Goal: Task Accomplishment & Management: Complete application form

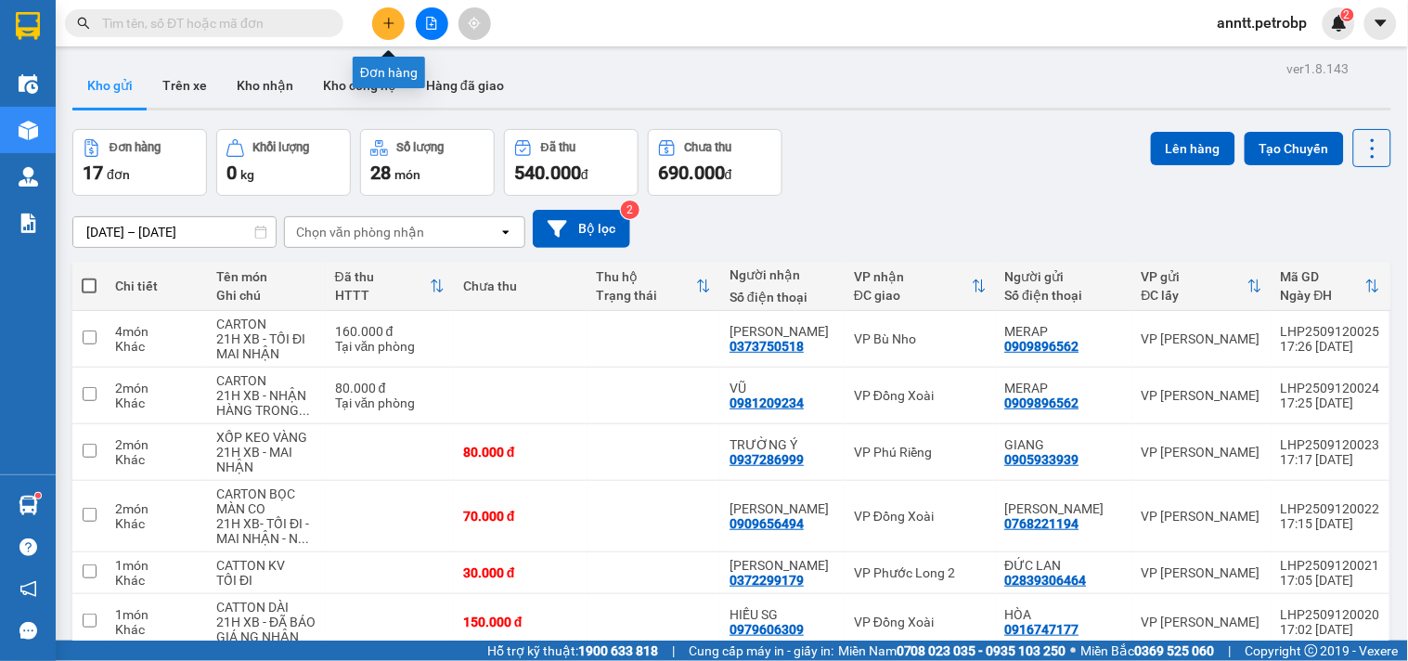
click at [369, 32] on div at bounding box center [431, 23] width 139 height 32
click at [381, 26] on button at bounding box center [388, 23] width 32 height 32
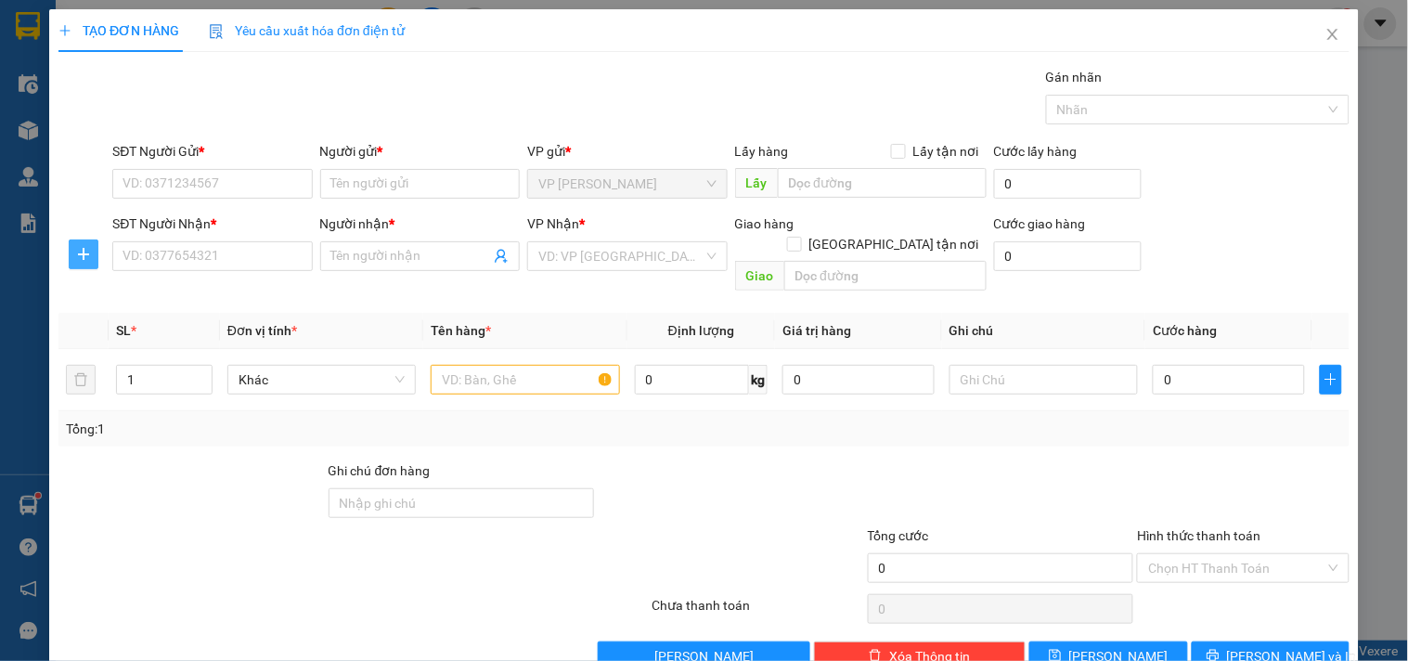
click at [80, 256] on icon "plus" at bounding box center [83, 254] width 15 height 15
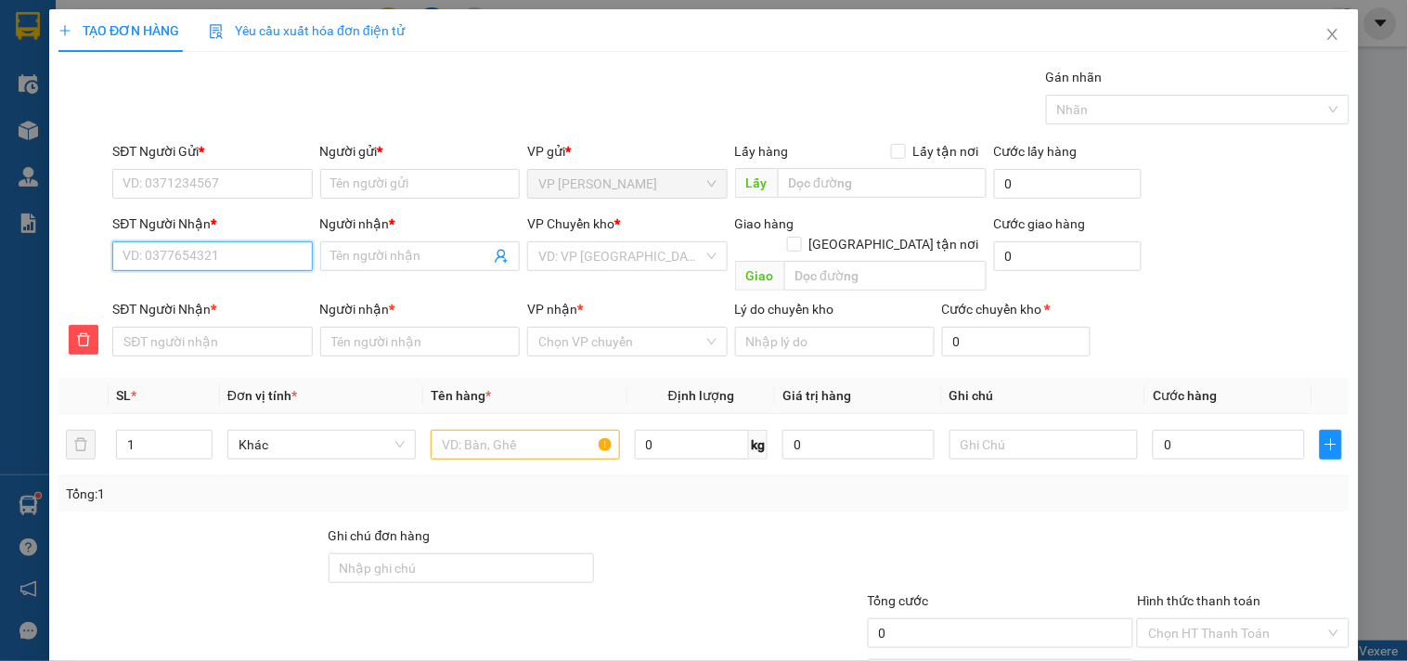
click at [165, 256] on input "SĐT Người Nhận *" at bounding box center [212, 256] width 200 height 30
type input "6"
type input "67"
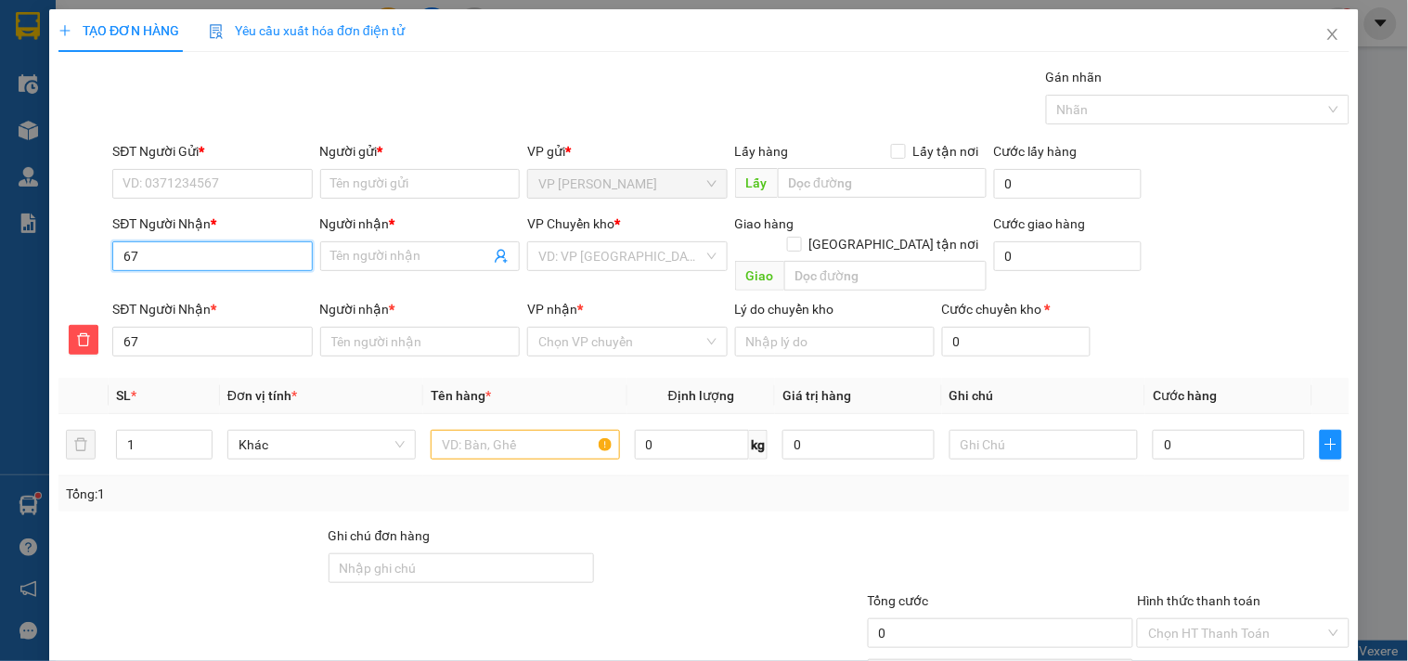
type input "678"
type input "6789"
click at [202, 291] on div "0707536789 - [PERSON_NAME]" at bounding box center [214, 293] width 183 height 20
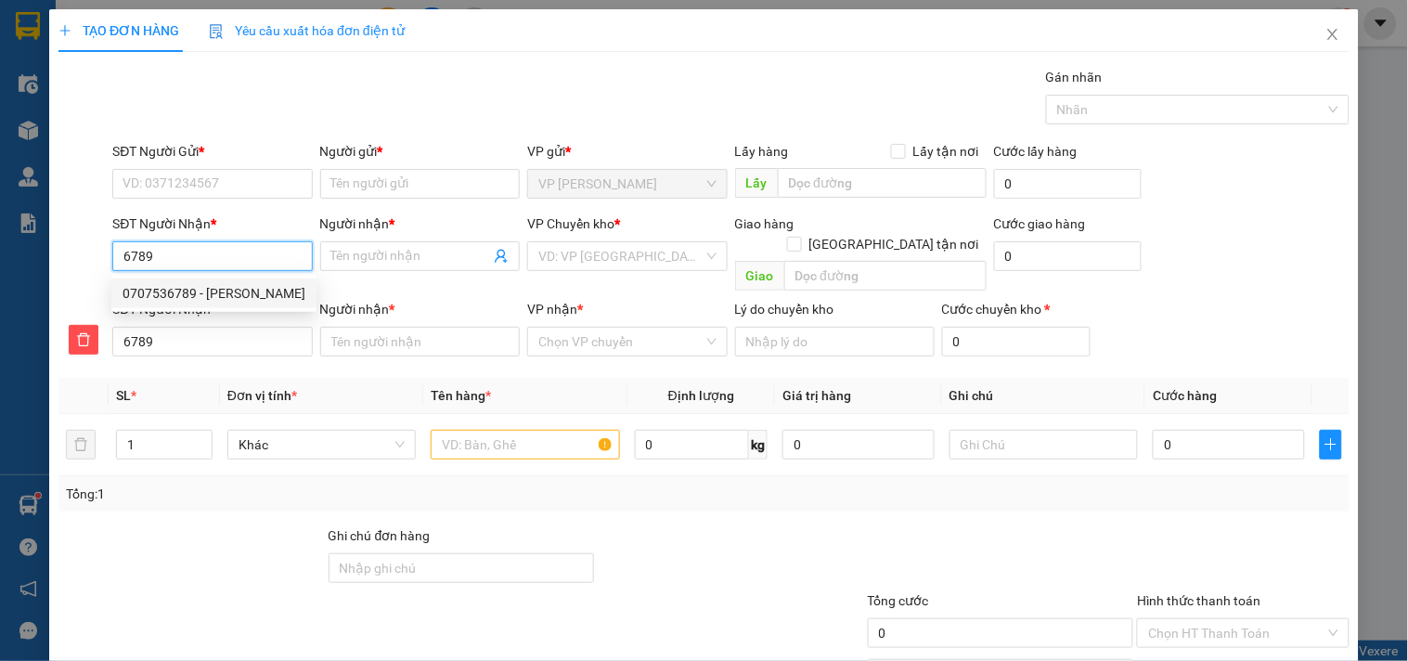
type input "0707536789"
type input "HUY TRẦN"
type input "0707536789"
type input "HUY TRẦN"
type input "30.000"
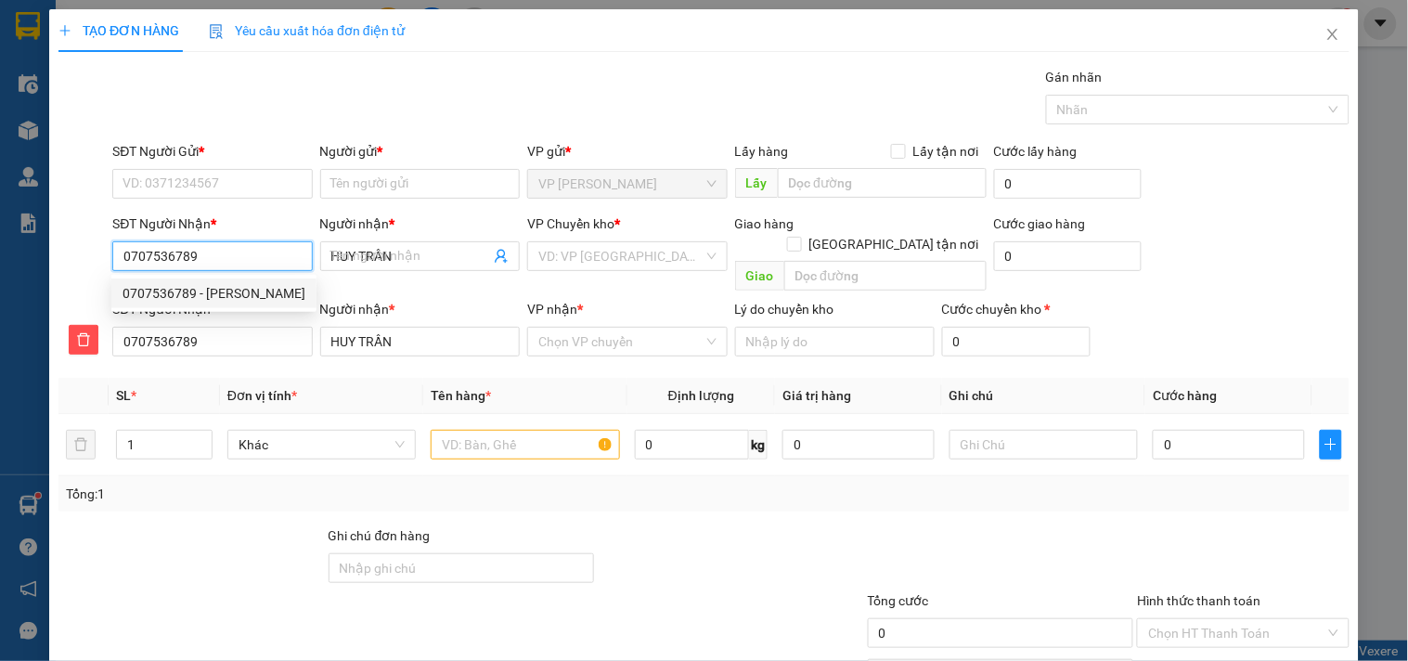
type input "30.000"
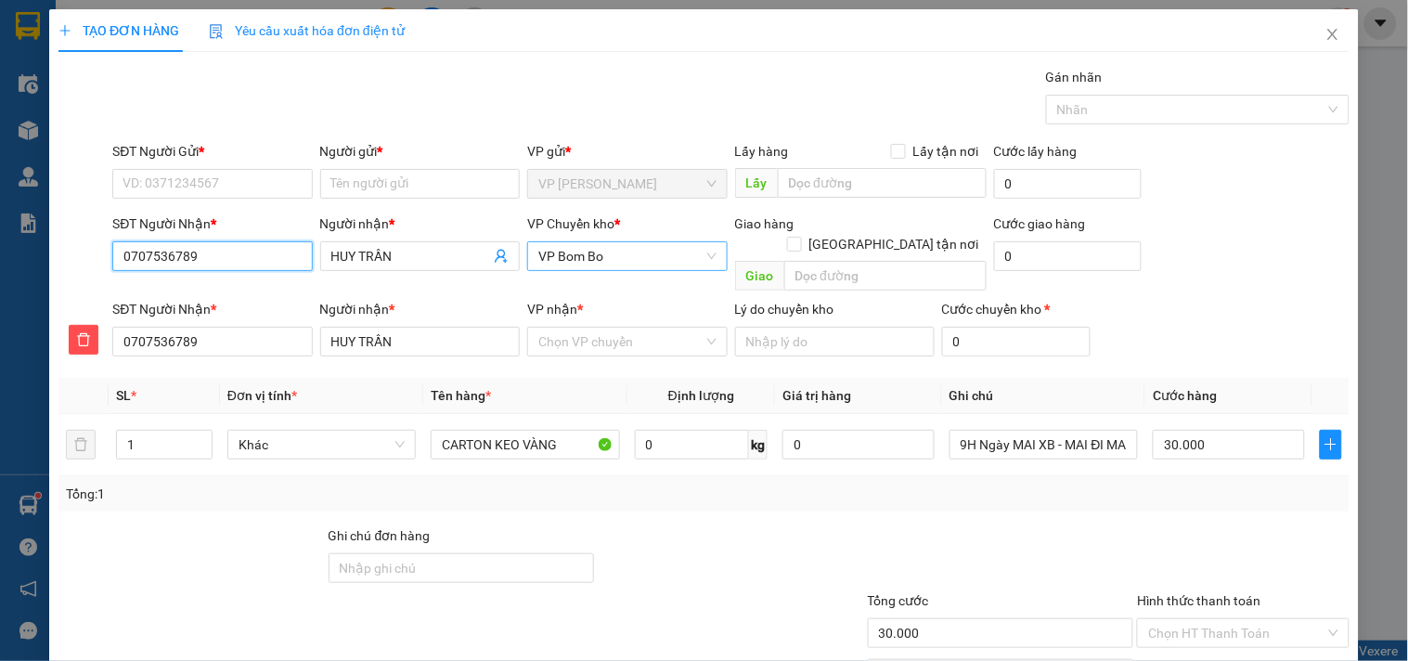
click at [600, 253] on span "VP Bom Bo" at bounding box center [627, 256] width 177 height 28
type input "0707536789"
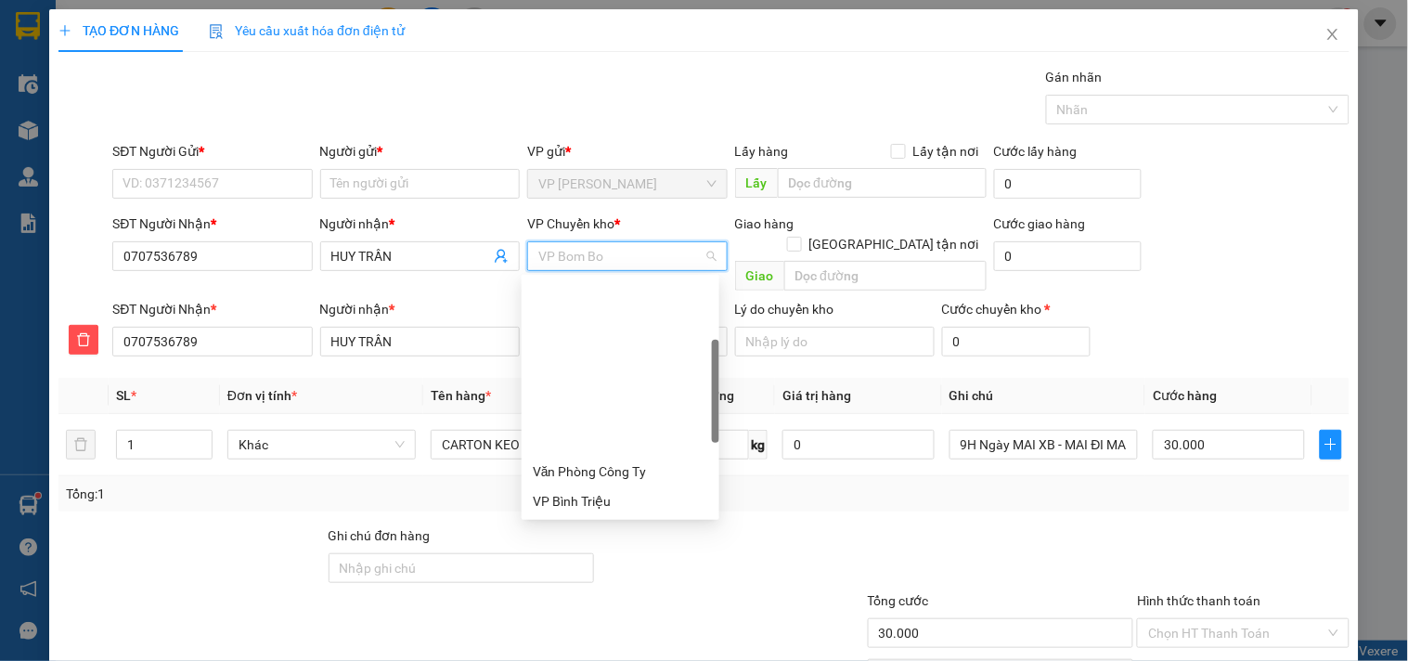
scroll to position [178, 0]
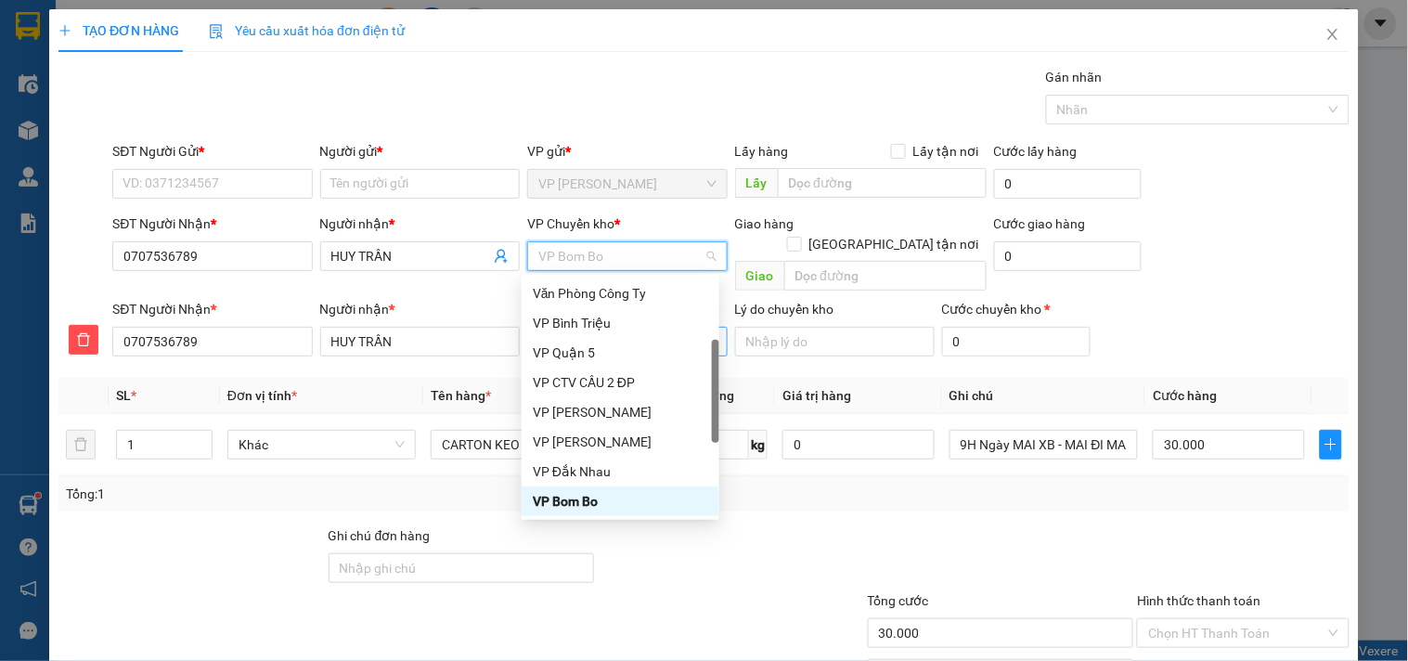
type input "X"
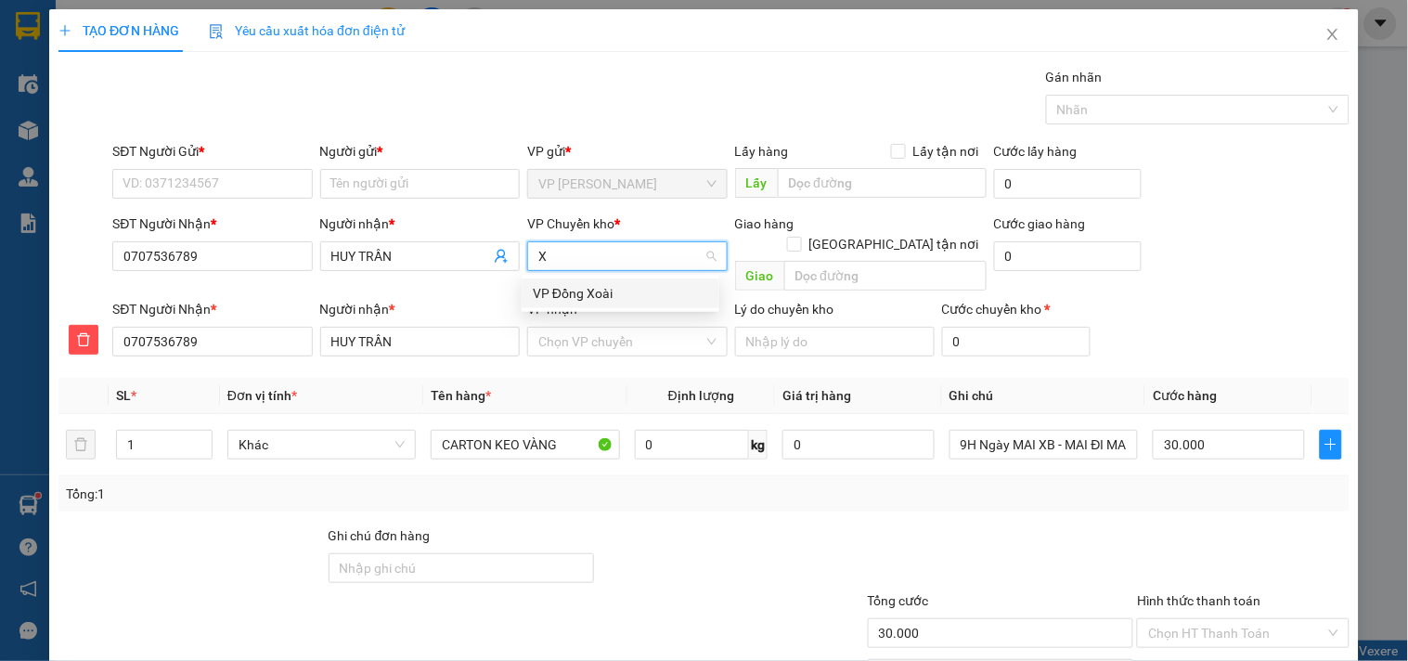
click at [574, 293] on div "VP Đồng Xoài" at bounding box center [620, 293] width 175 height 20
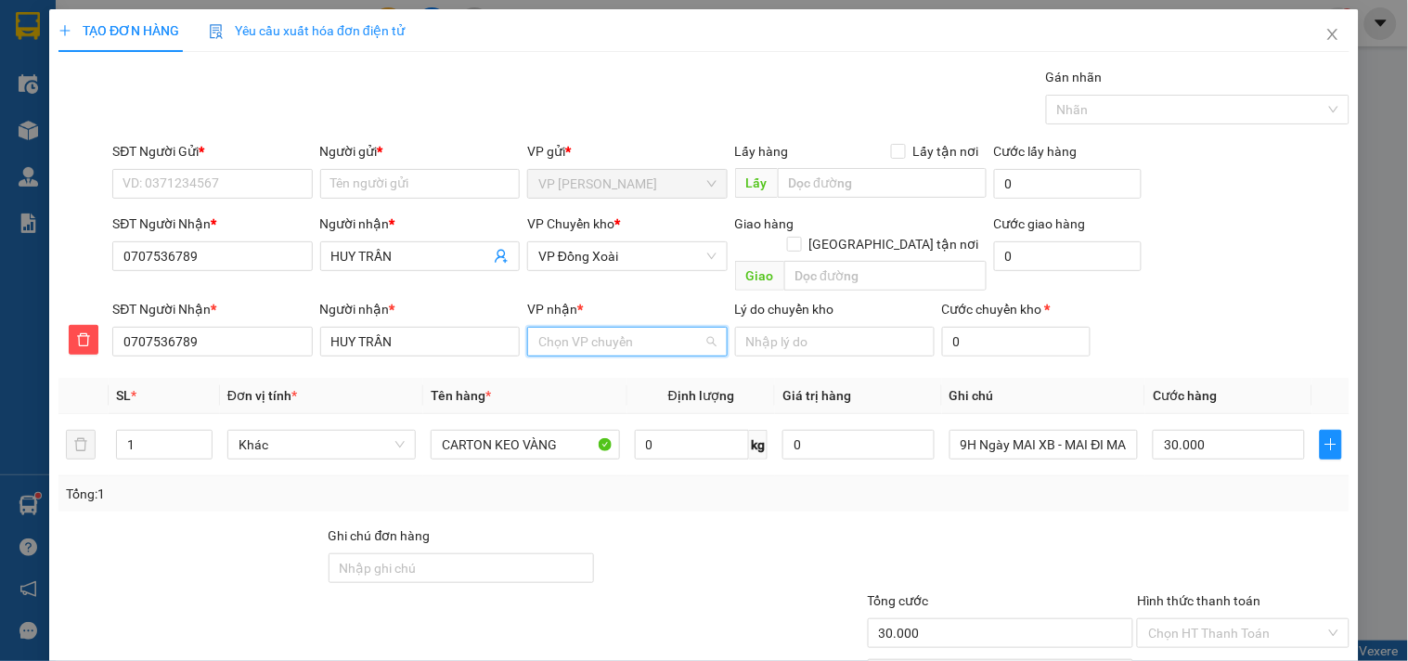
click at [562, 328] on input "VP nhận *" at bounding box center [621, 342] width 164 height 28
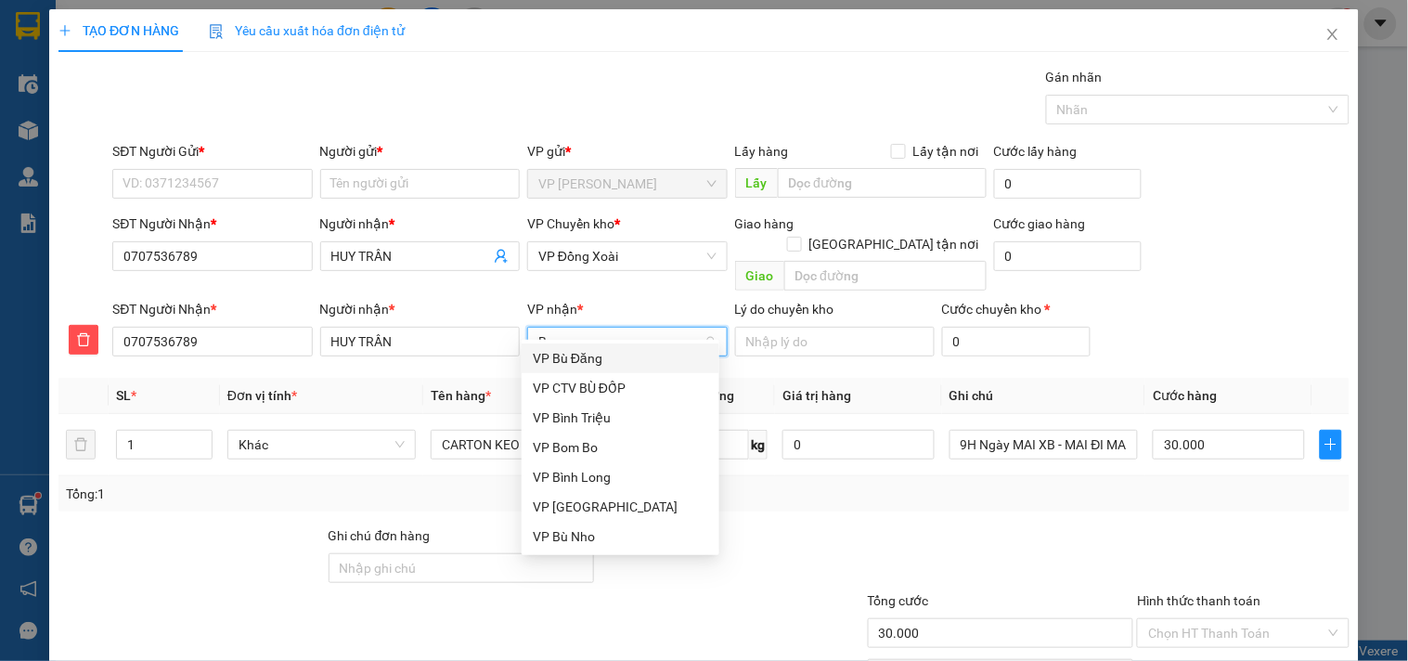
type input "BO"
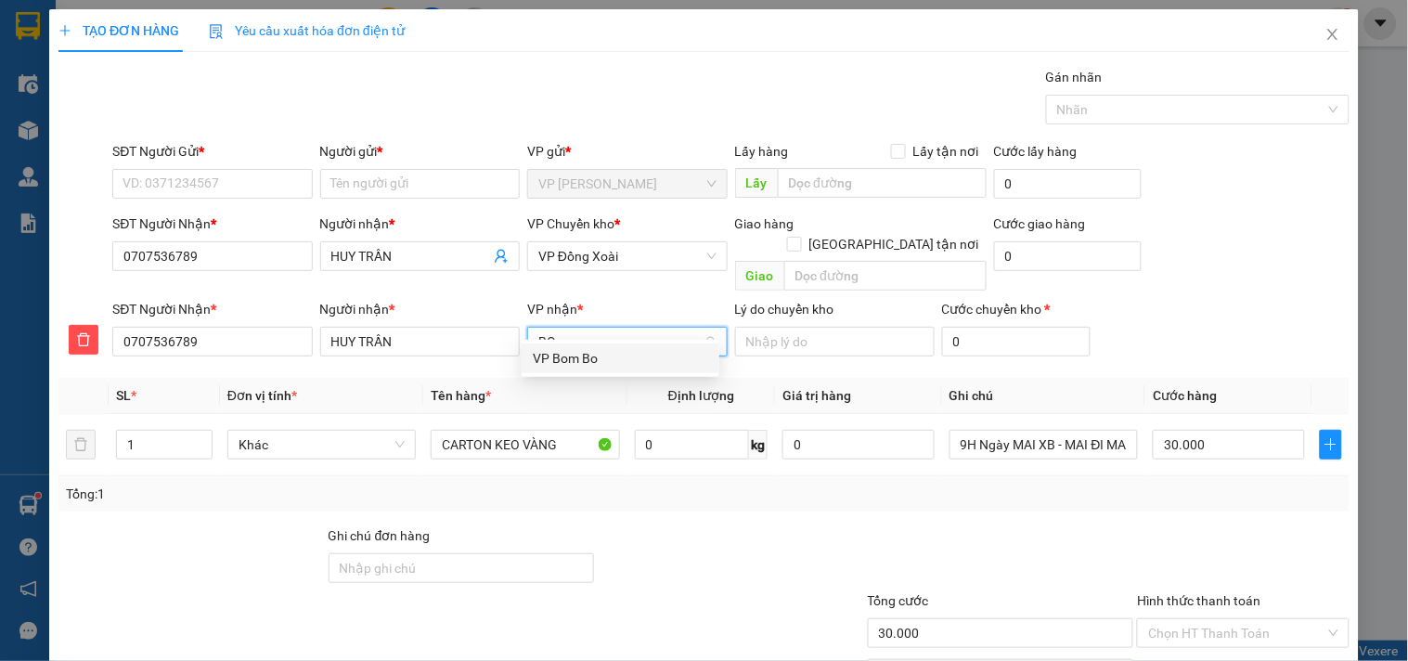
click at [586, 360] on div "VP Bom Bo" at bounding box center [620, 358] width 175 height 20
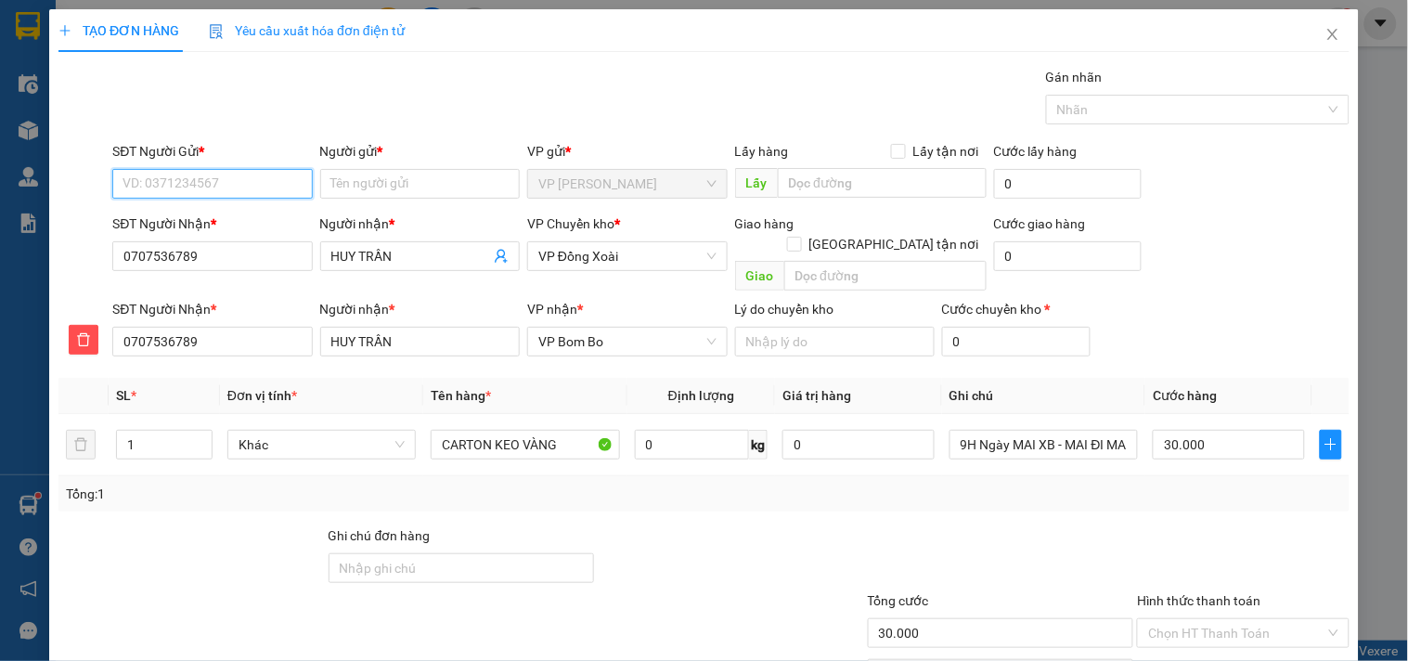
click at [241, 196] on input "SĐT Người Gửi *" at bounding box center [212, 184] width 200 height 30
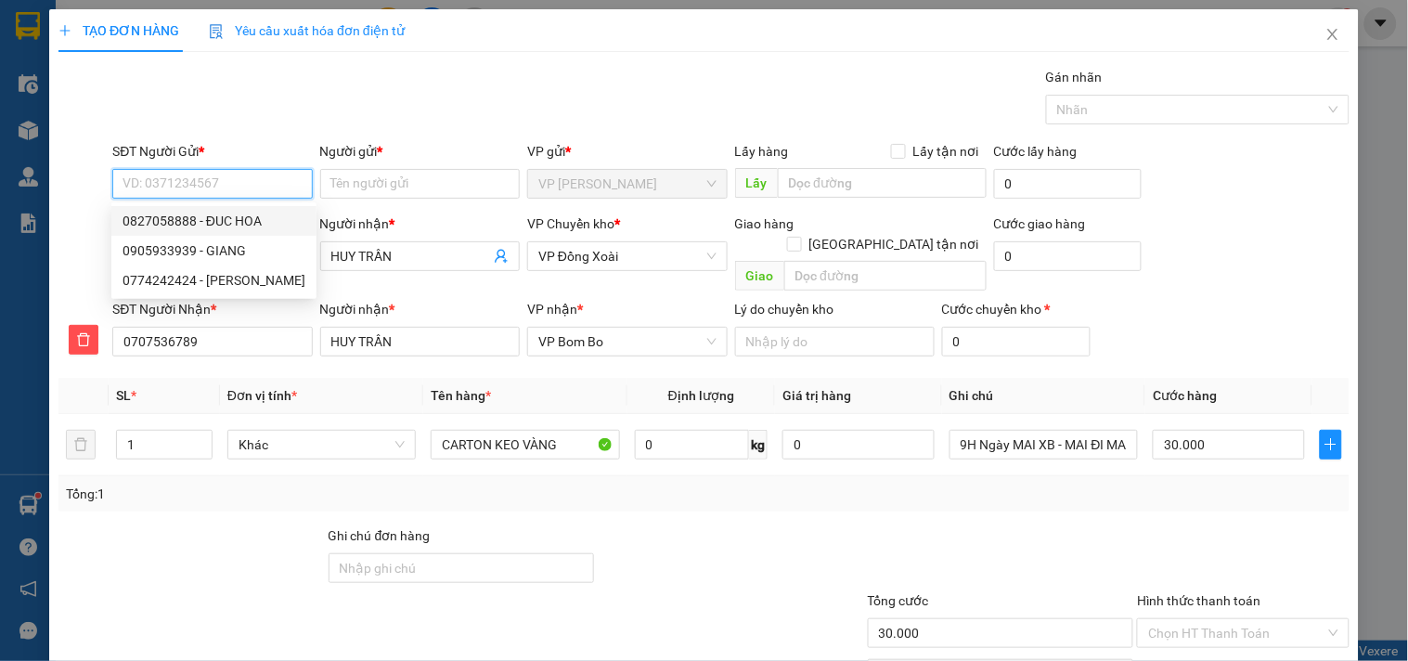
click at [217, 227] on div "0827058888 - ĐUC HOA" at bounding box center [214, 221] width 183 height 20
type input "0827058888"
type input "ĐUC HOA"
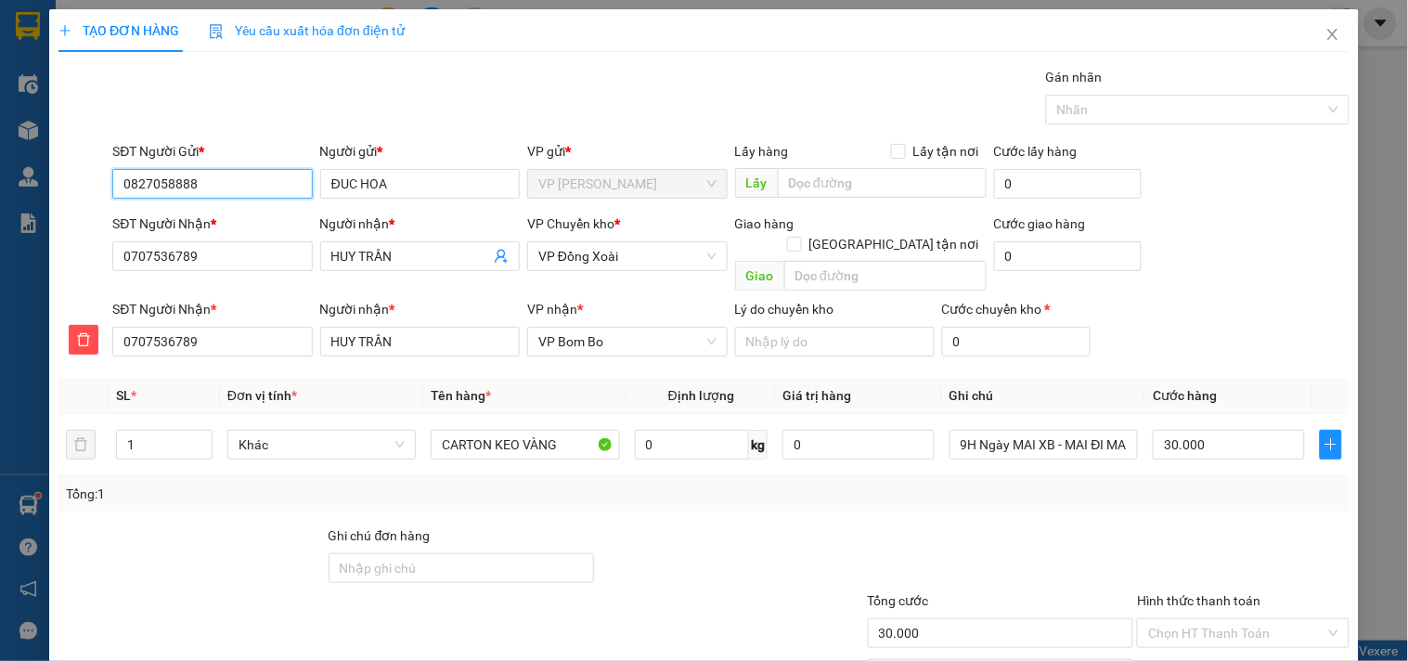
scroll to position [90, 0]
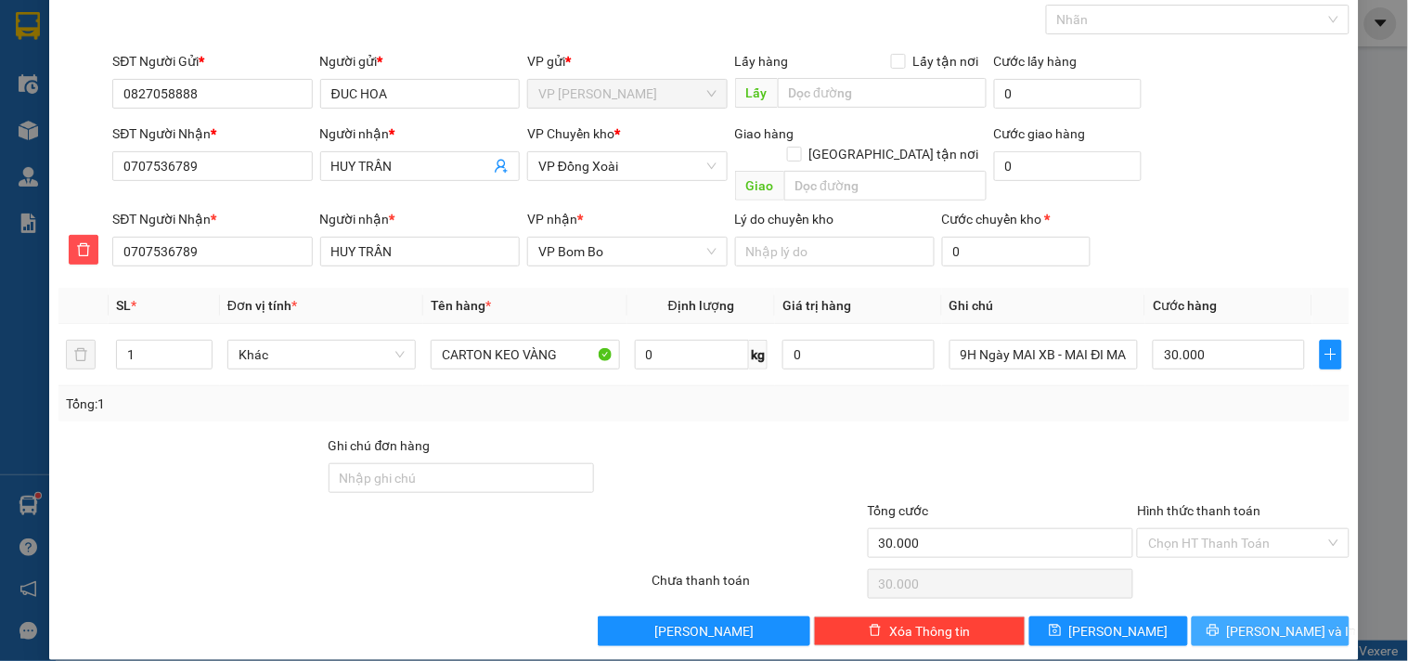
drag, startPoint x: 1218, startPoint y: 605, endPoint x: 1047, endPoint y: 383, distance: 280.8
click at [1217, 616] on button "[PERSON_NAME] và In" at bounding box center [1271, 631] width 158 height 30
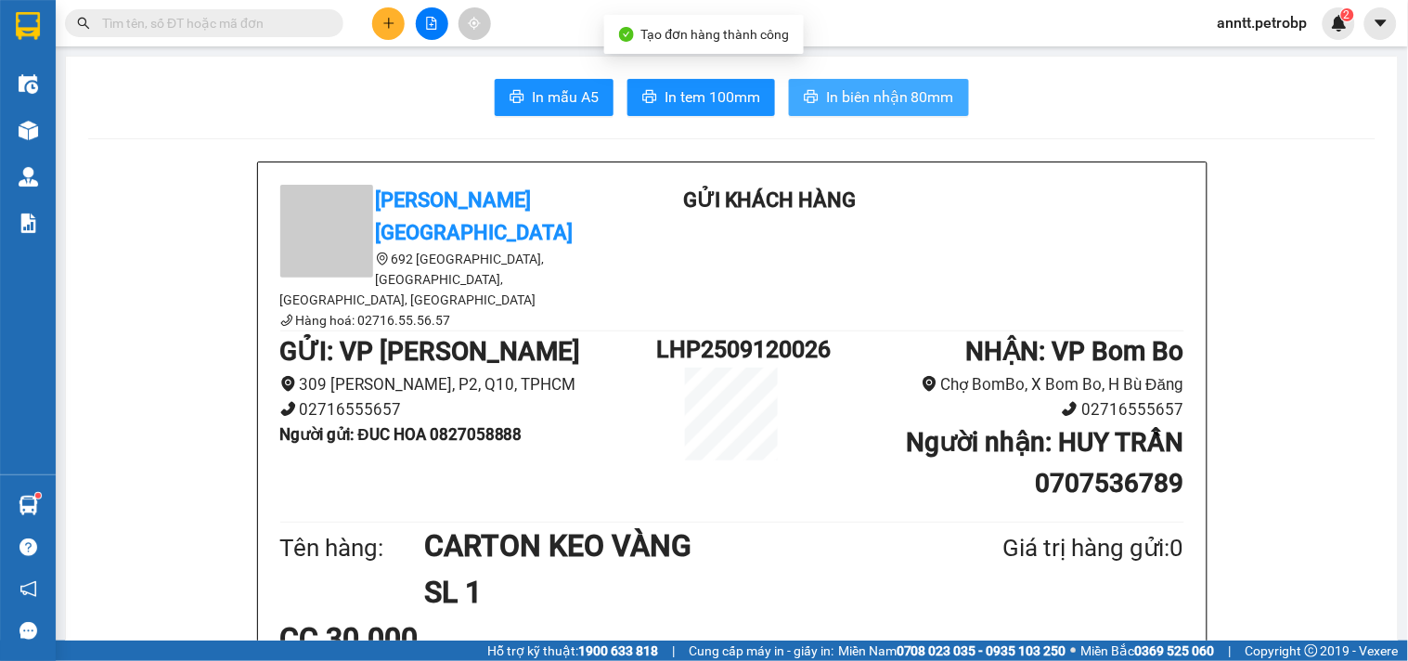
click at [858, 85] on span "In biên nhận 80mm" at bounding box center [890, 96] width 128 height 23
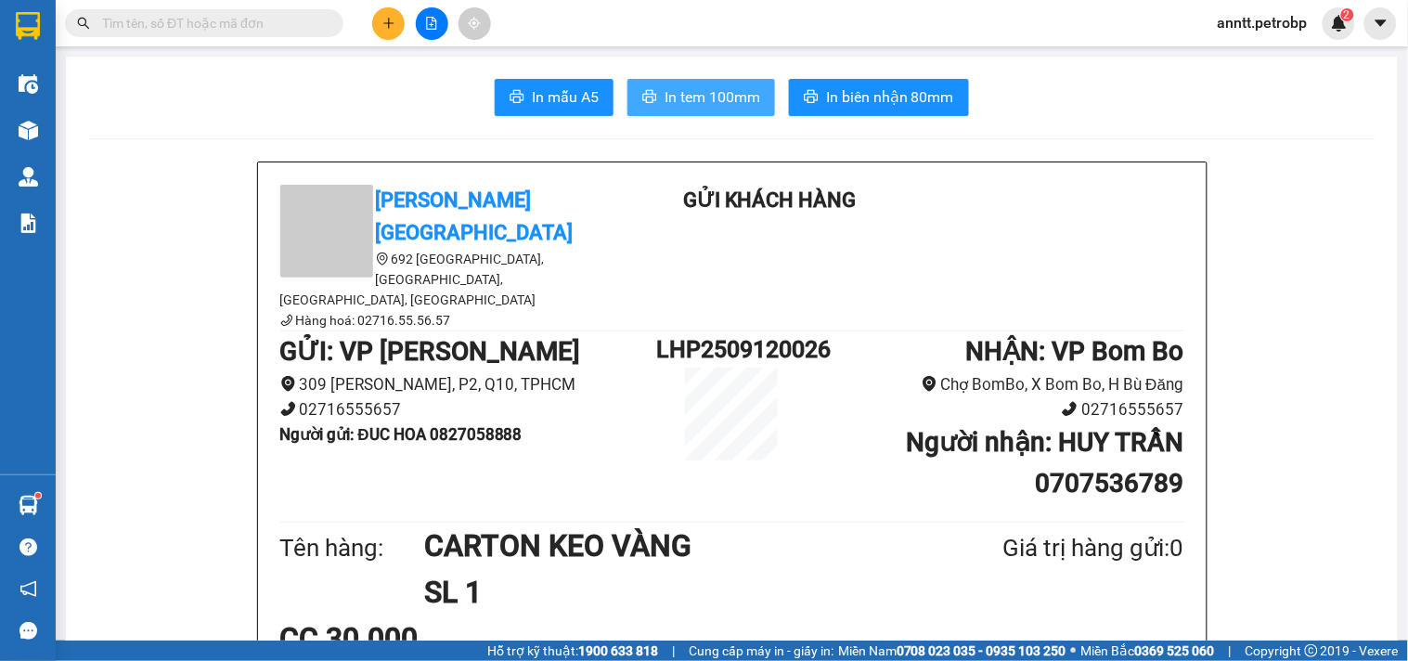
click at [680, 89] on span "In tem 100mm" at bounding box center [713, 96] width 96 height 23
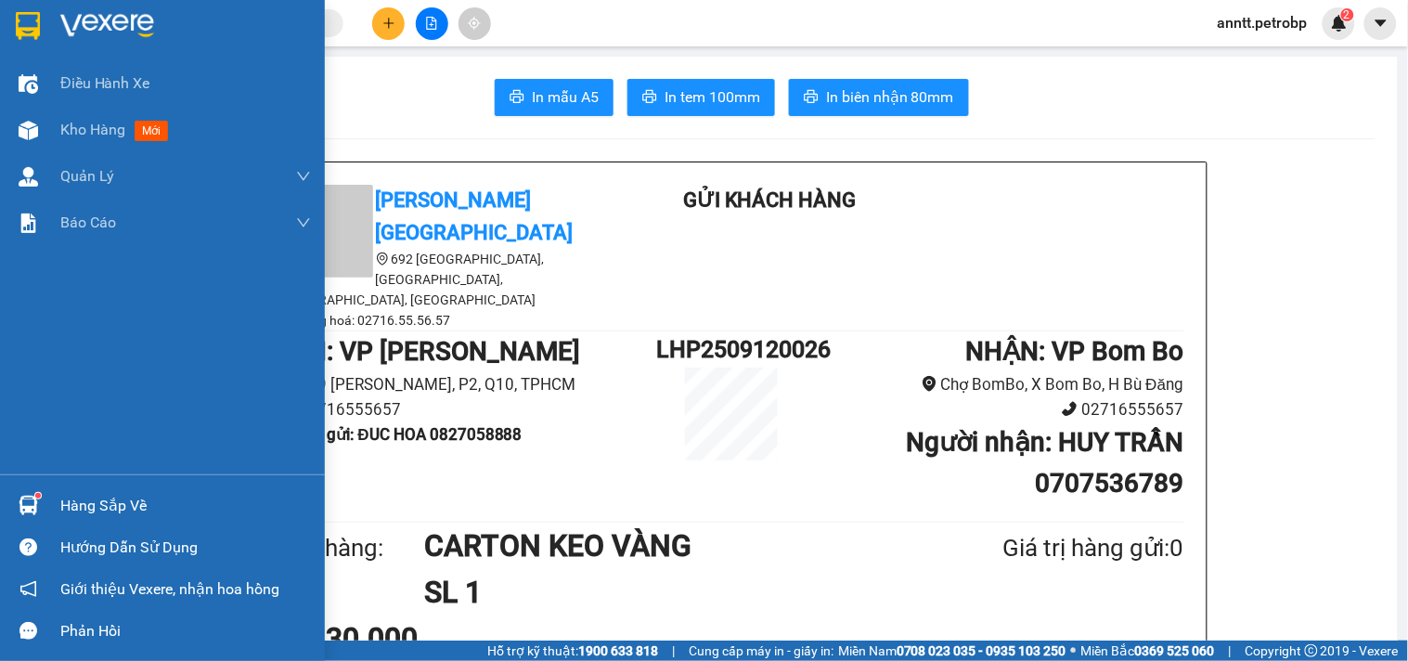
click at [14, 29] on div at bounding box center [28, 25] width 32 height 32
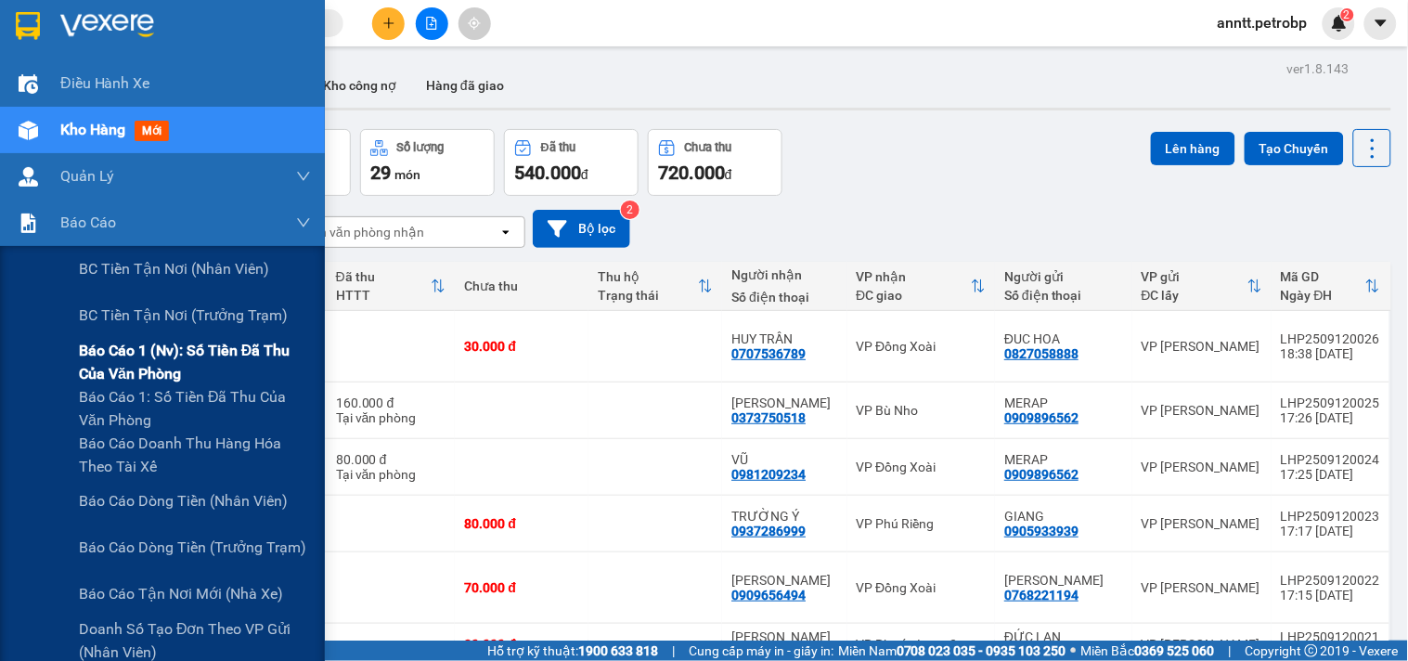
click at [146, 370] on span "Báo cáo 1 (nv): Số tiền đã thu của văn phòng" at bounding box center [195, 362] width 232 height 46
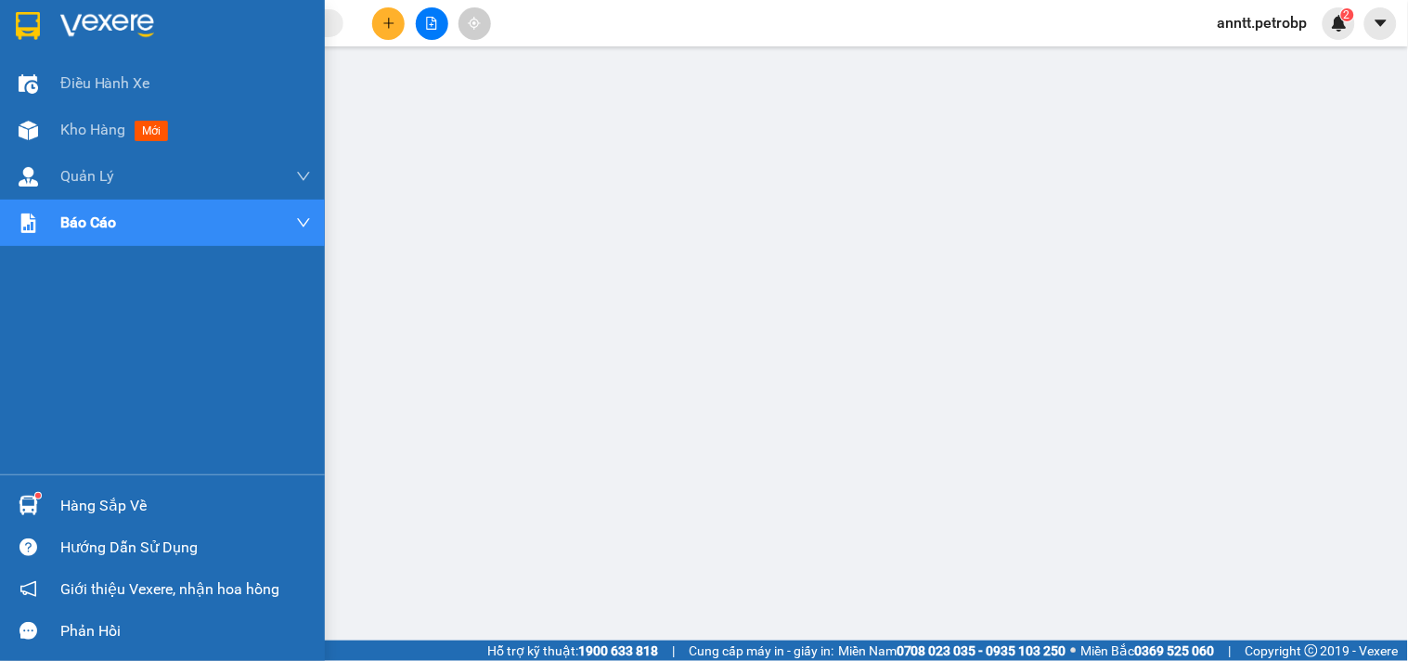
click at [32, 497] on img at bounding box center [28, 505] width 19 height 19
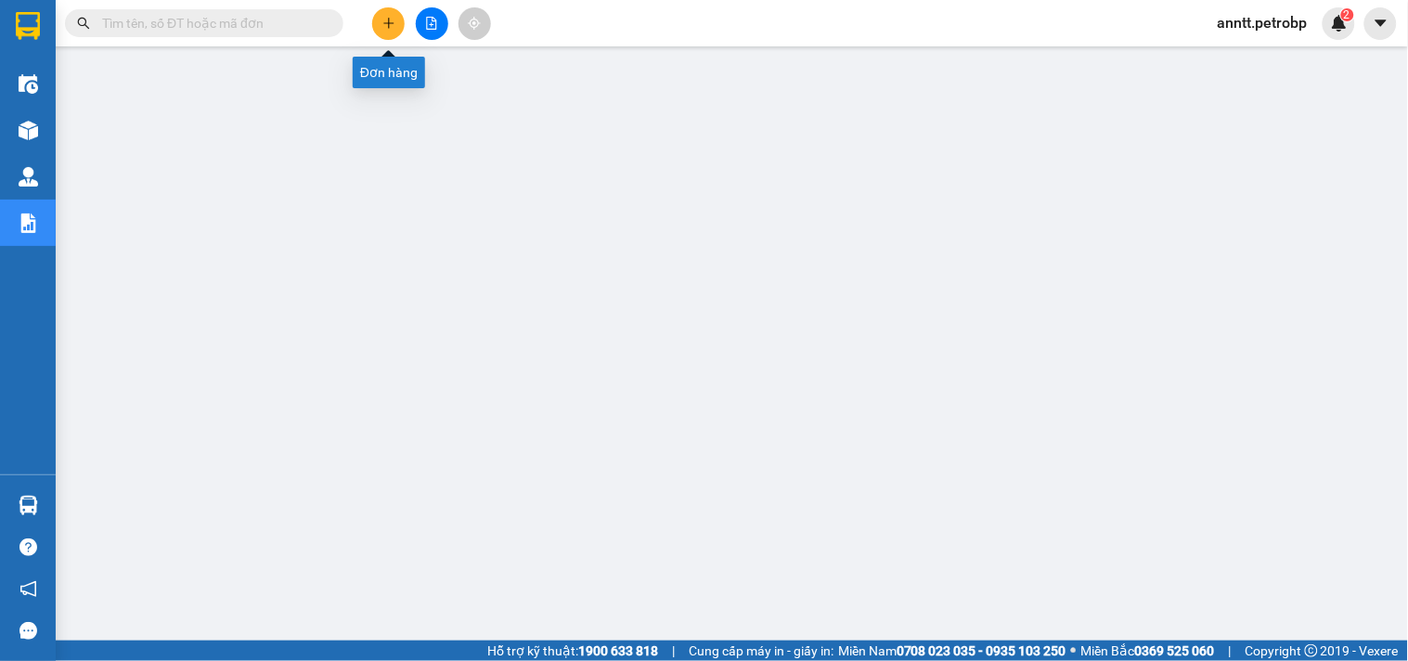
click at [381, 33] on button at bounding box center [388, 23] width 32 height 32
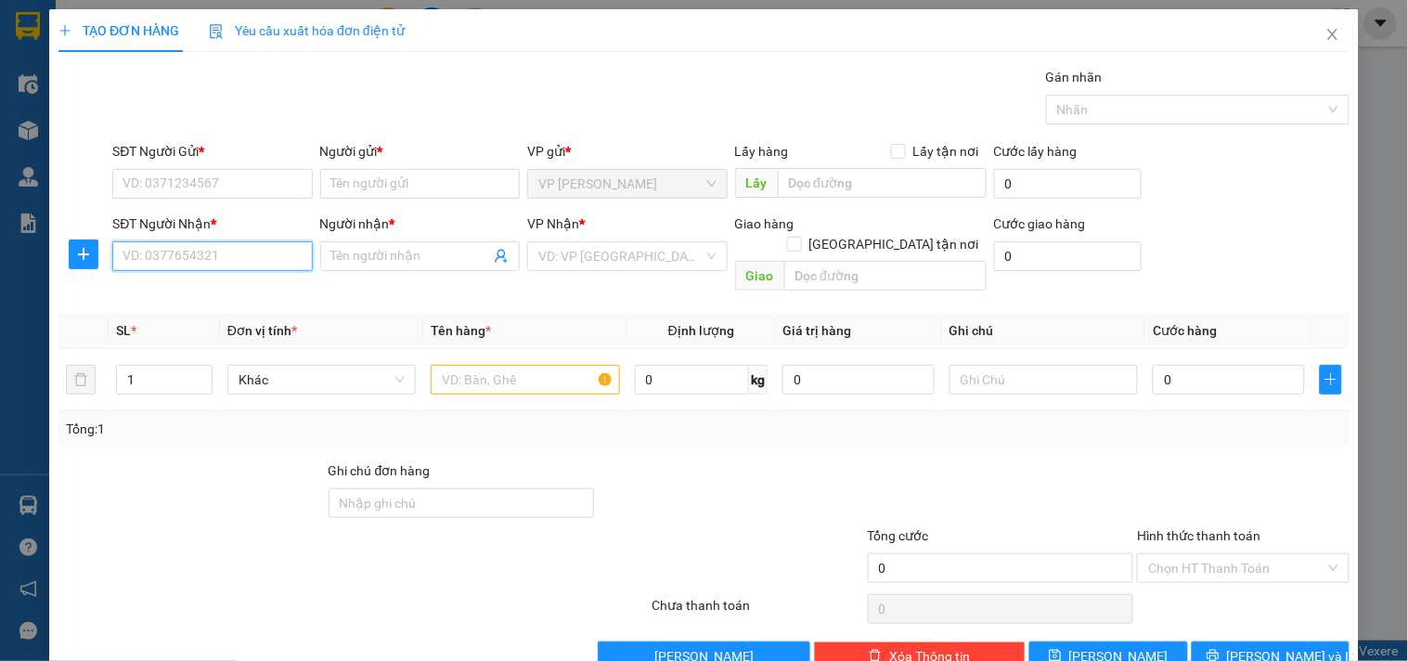
click at [214, 252] on input "SĐT Người Nhận *" at bounding box center [212, 256] width 200 height 30
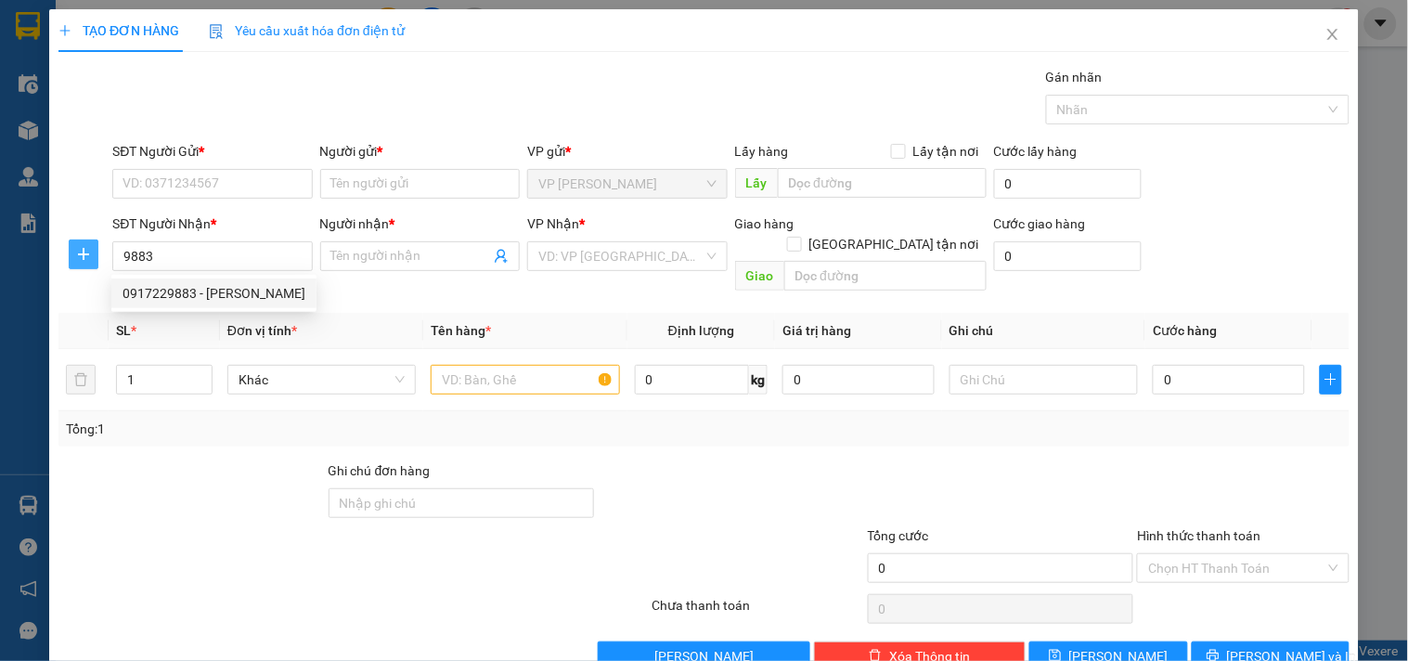
click at [81, 255] on icon "plus" at bounding box center [83, 254] width 15 height 15
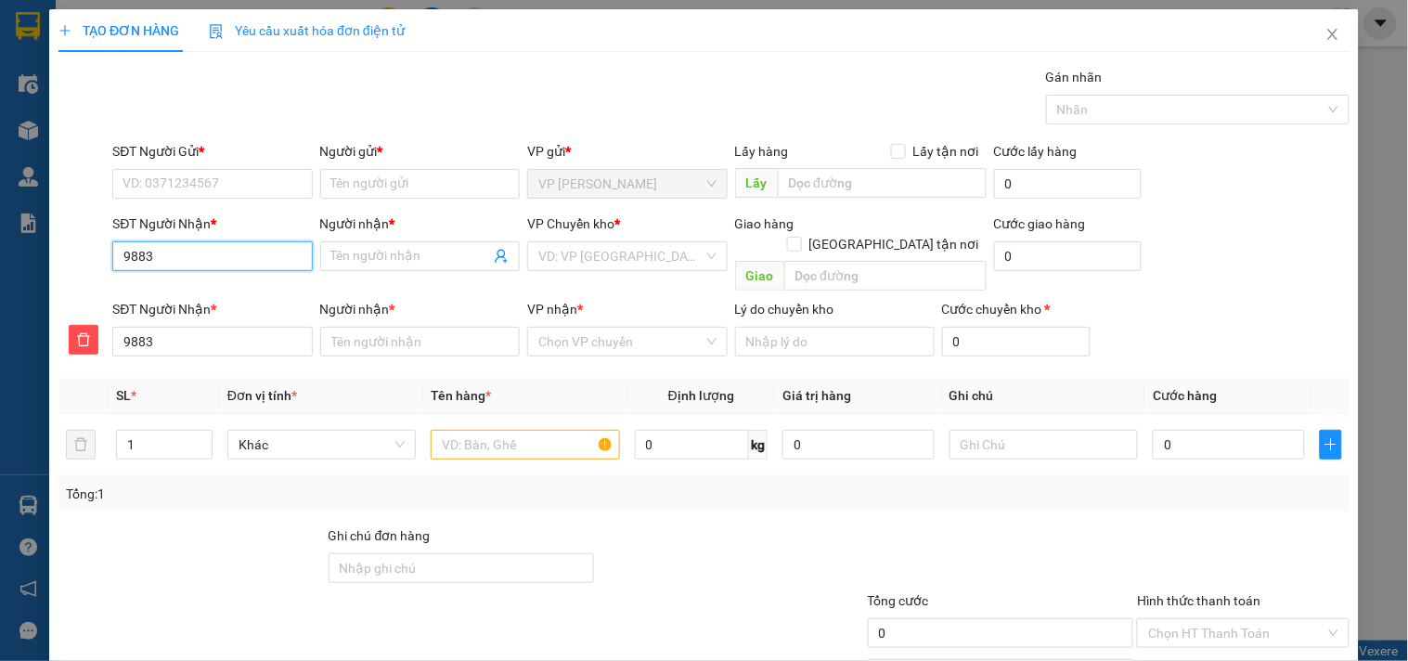
click at [153, 260] on input "9883" at bounding box center [212, 256] width 200 height 30
click at [170, 292] on div "0917229883 - [PERSON_NAME]" at bounding box center [214, 293] width 183 height 20
type input "0917229883"
type input "HUYỀN"
type input "0917229883"
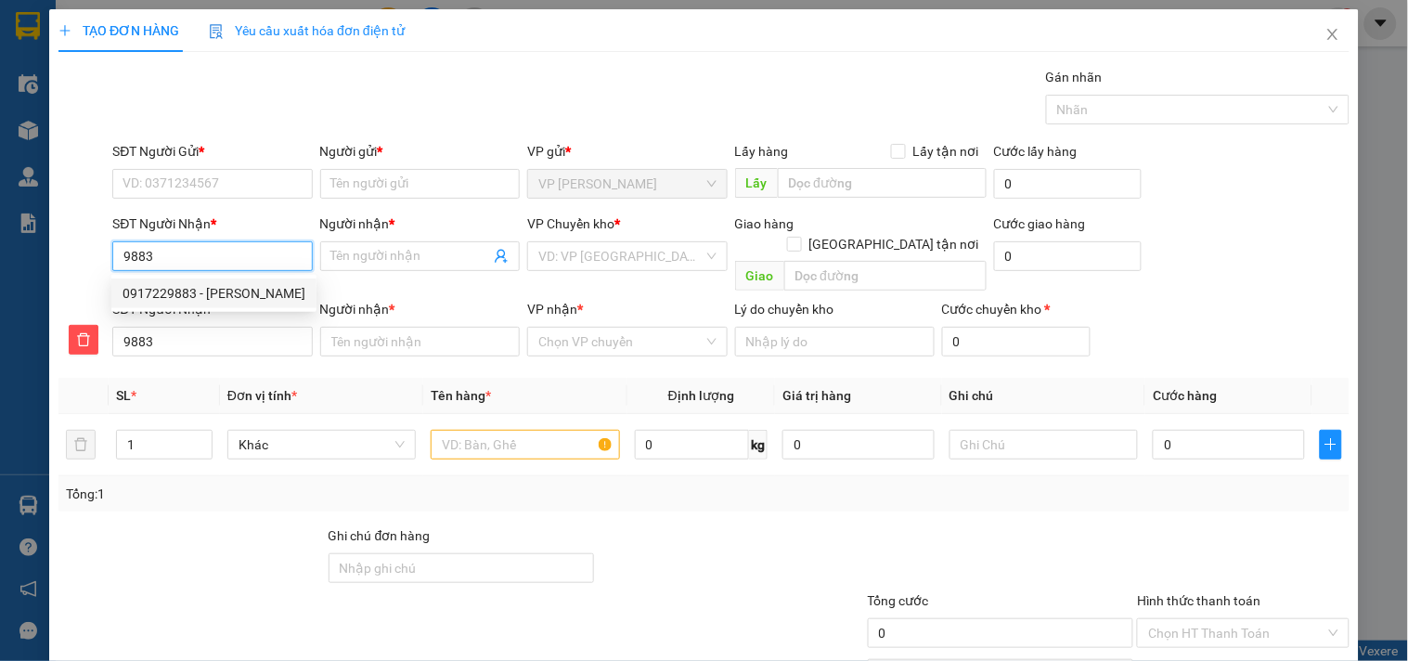
type input "HUYỀN"
type input "20.000"
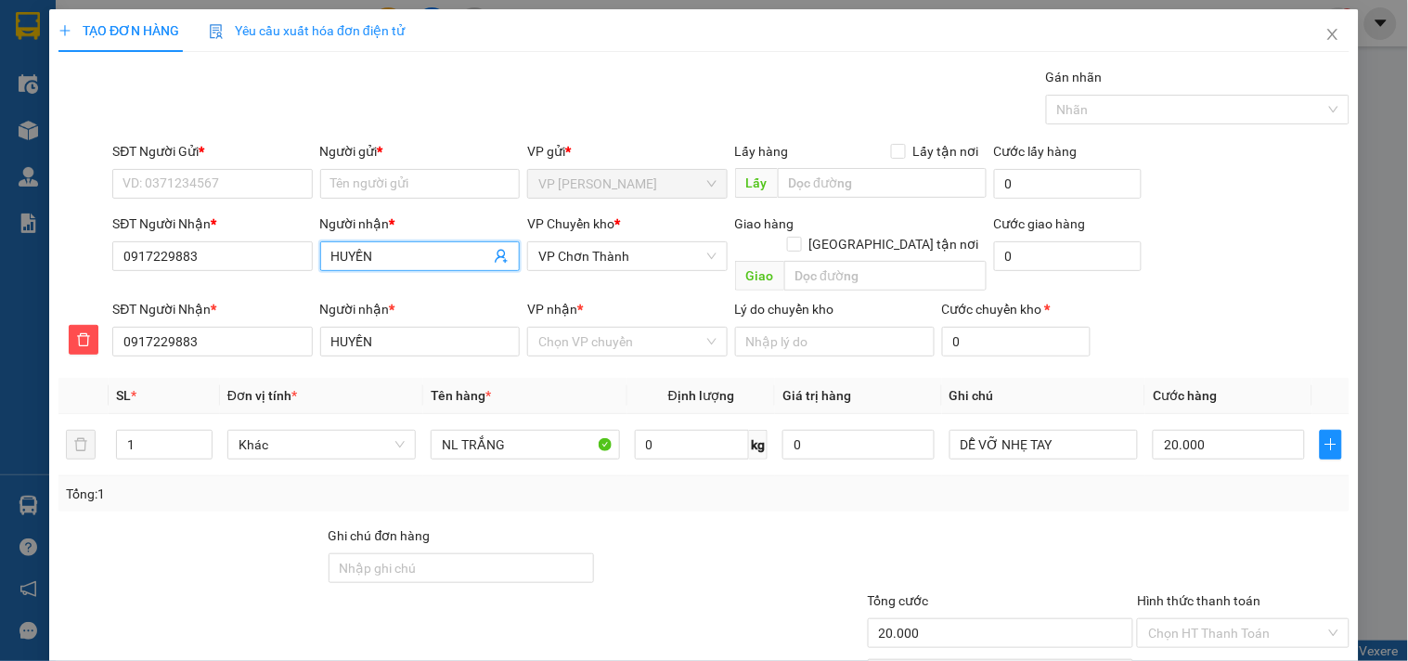
click at [410, 262] on input "HUYỀN" at bounding box center [410, 256] width 159 height 20
type input "N"
type input "NG"
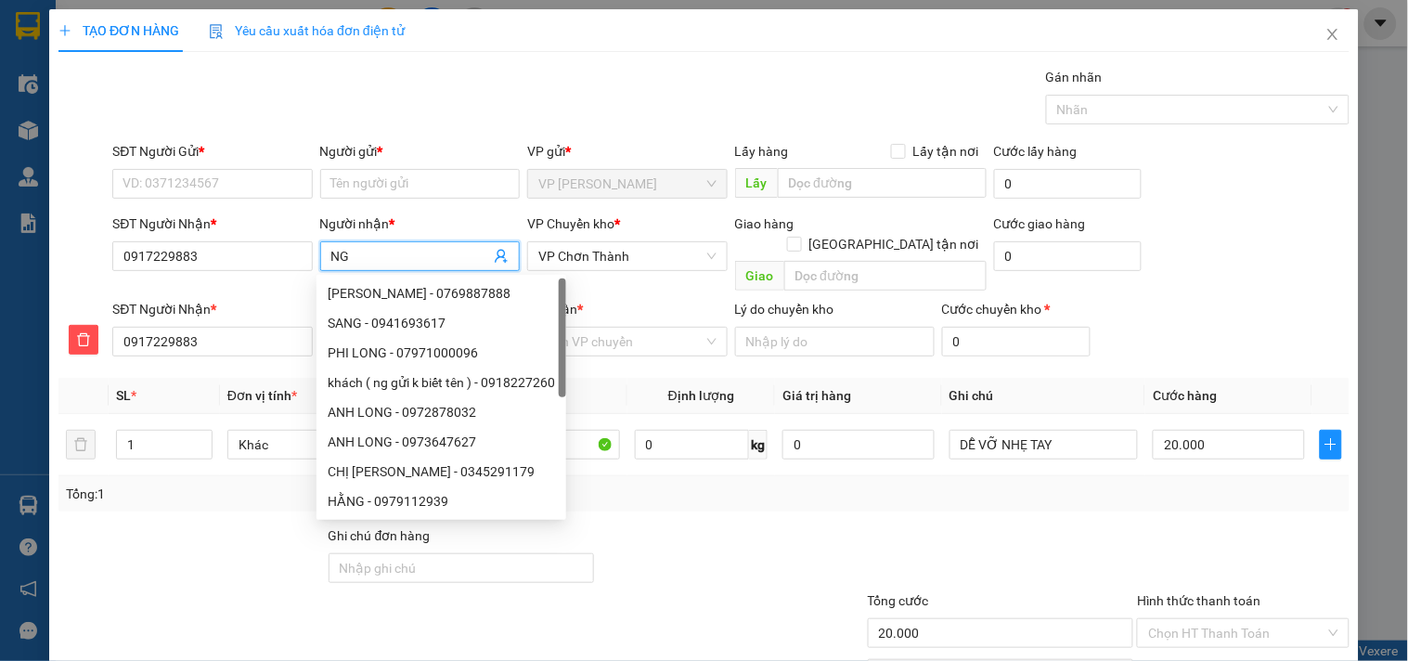
type input "NGO"
type input "NGỌ"
type input "NGỌC"
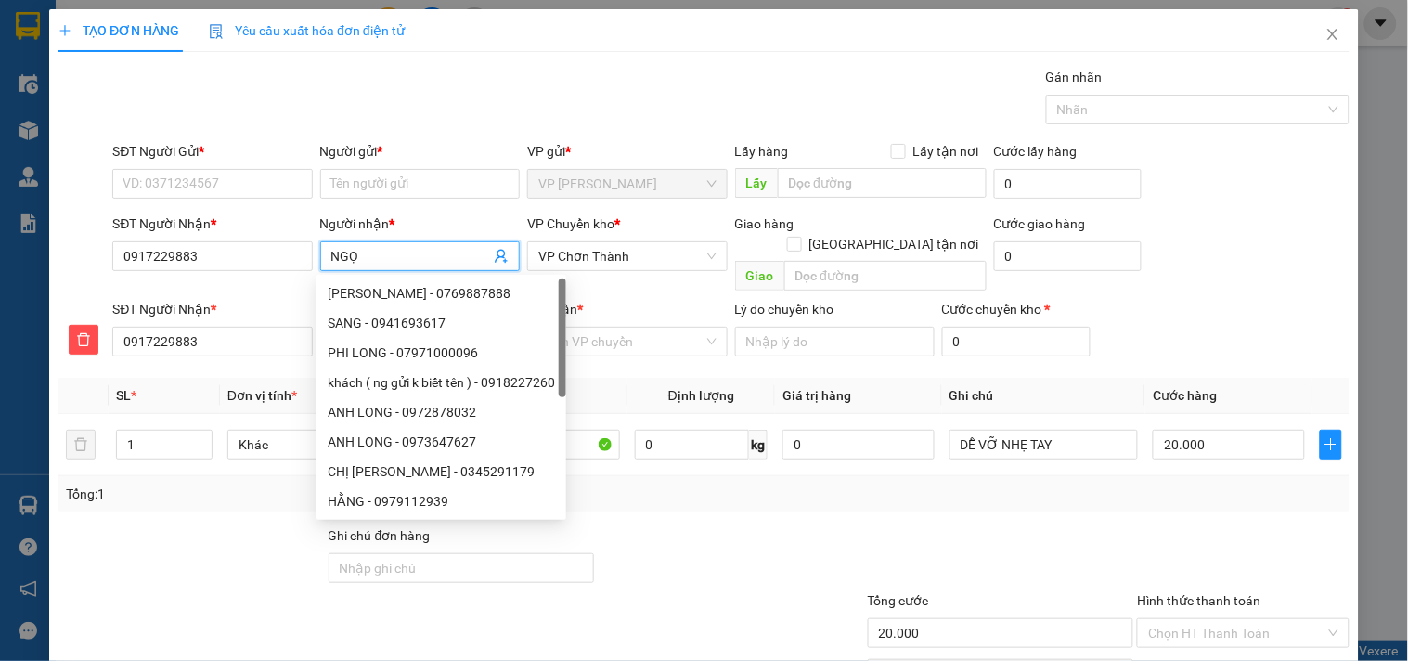
type input "NGỌC"
type input "[PERSON_NAME]"
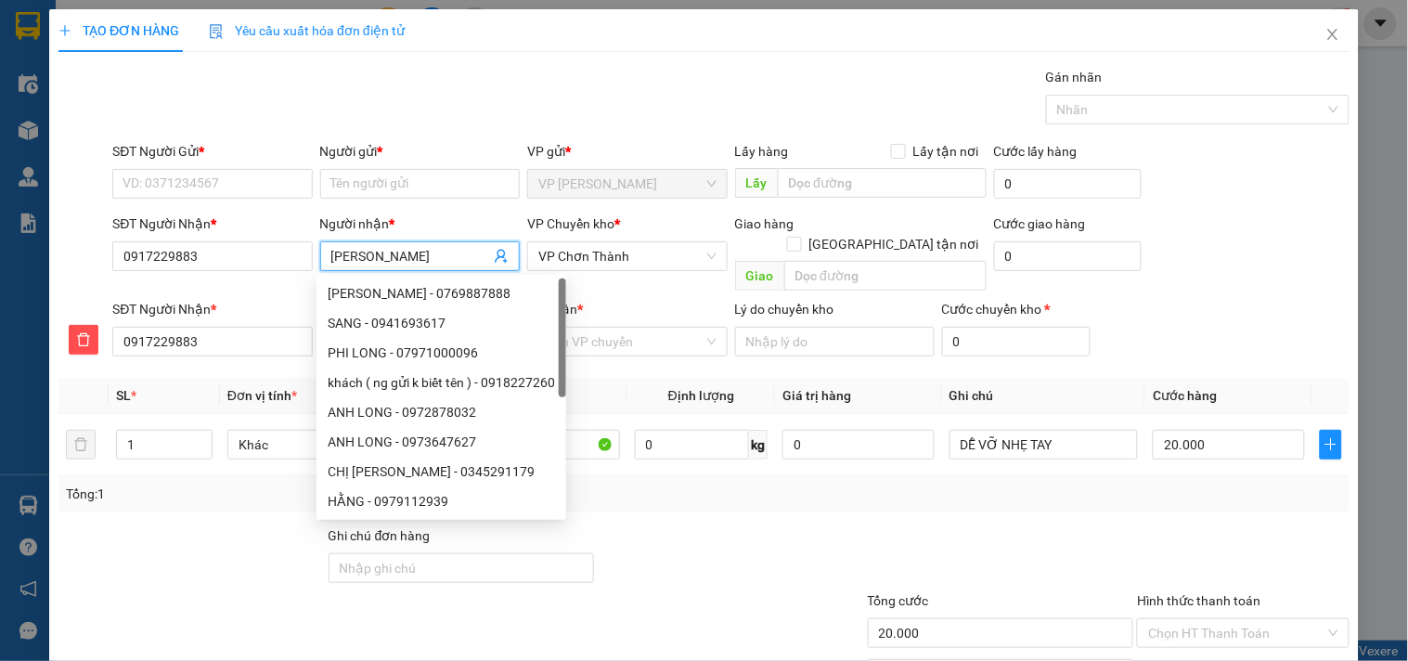
type input "[PERSON_NAME]"
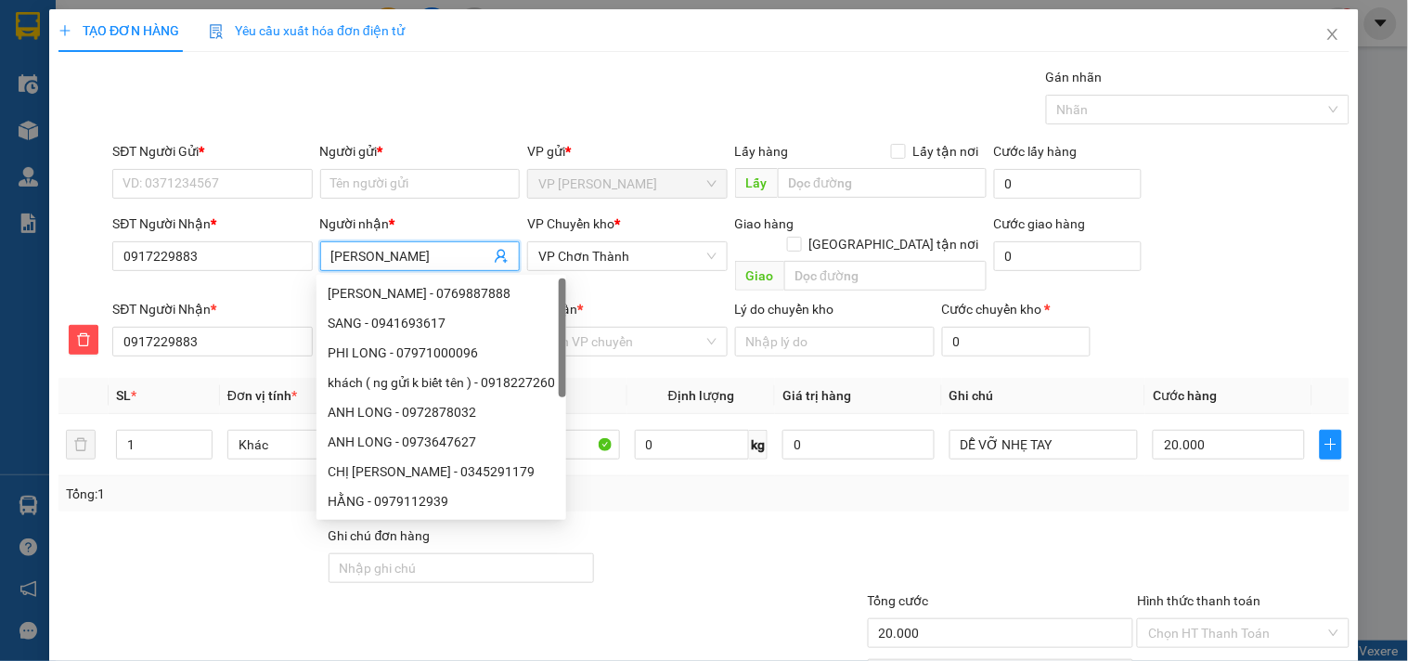
type input "[PERSON_NAME]"
click at [600, 328] on input "VP nhận *" at bounding box center [621, 342] width 164 height 28
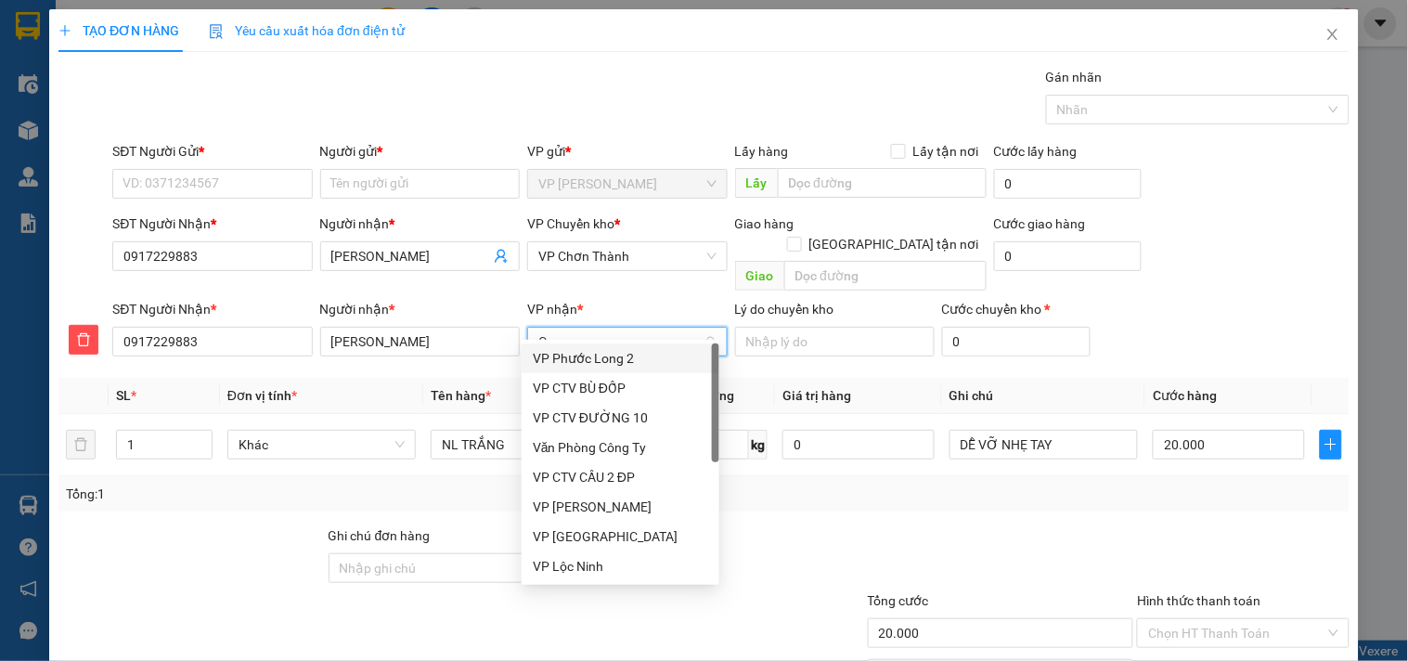
type input "CH"
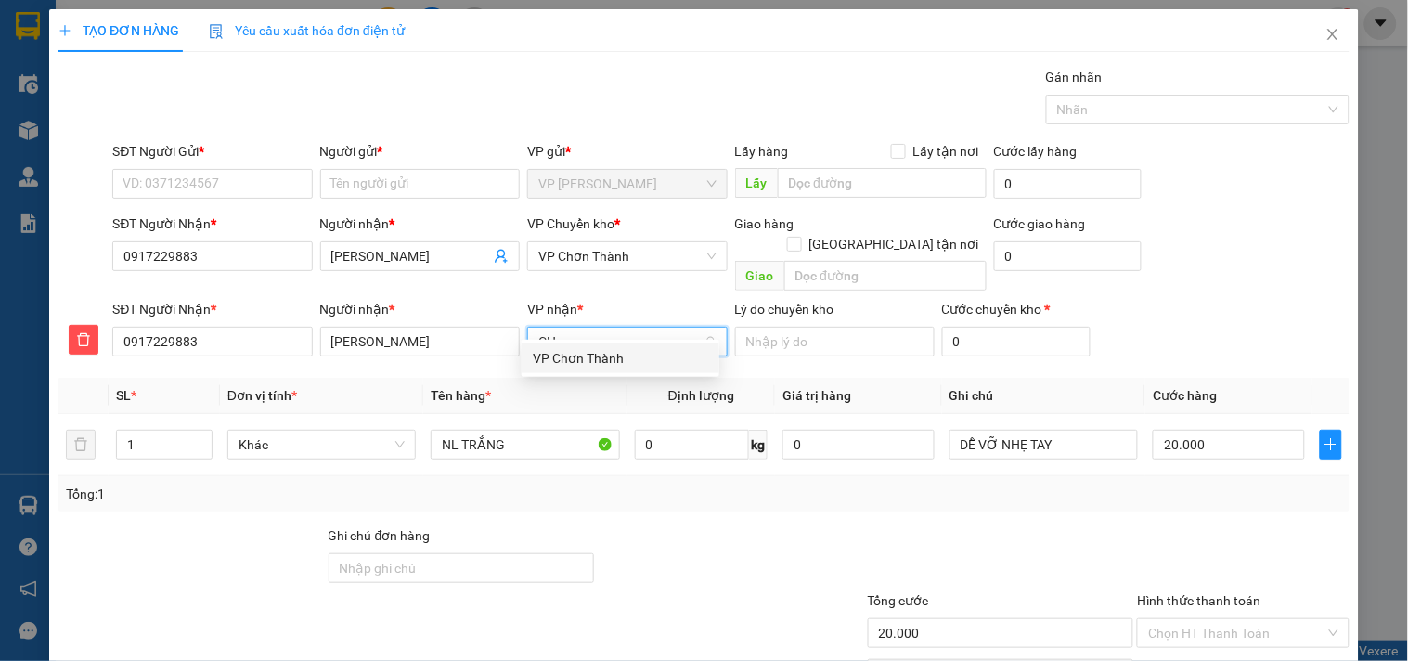
drag, startPoint x: 591, startPoint y: 364, endPoint x: 629, endPoint y: 279, distance: 93.5
click at [591, 354] on div "VP Chơn Thành" at bounding box center [620, 358] width 175 height 20
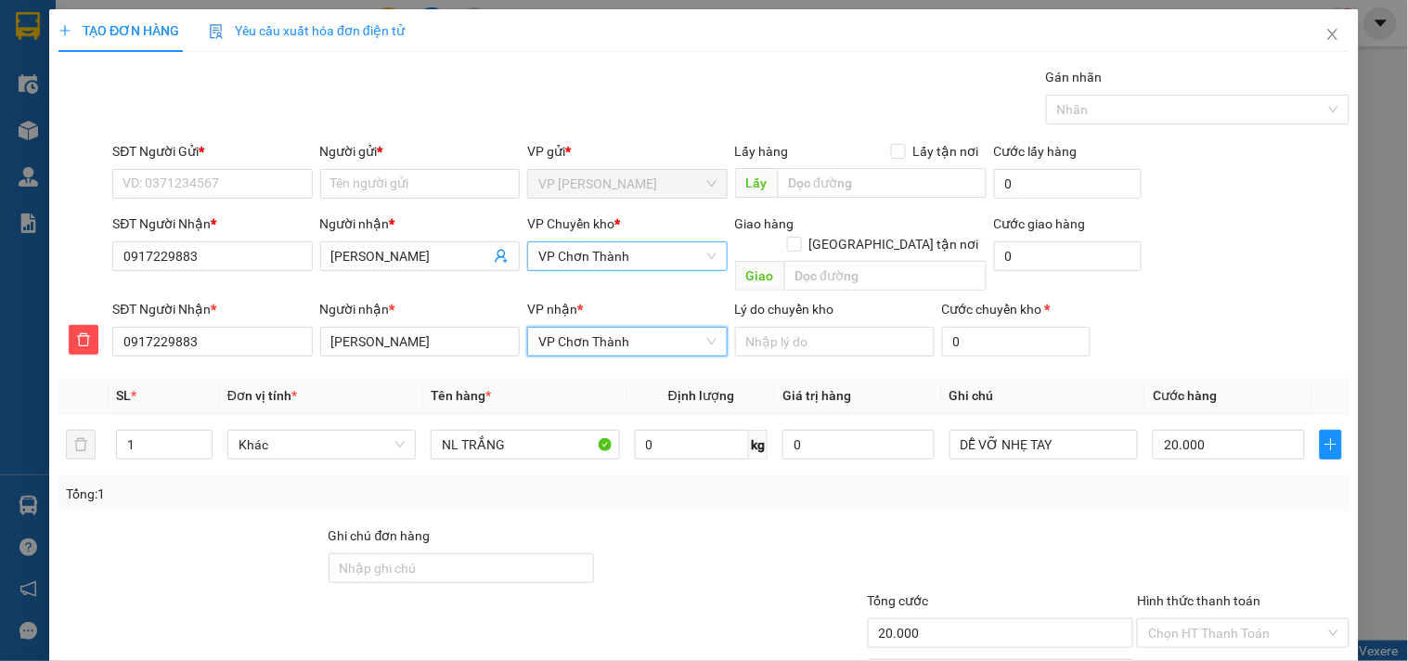
click at [645, 258] on span "VP Chơn Thành" at bounding box center [627, 256] width 177 height 28
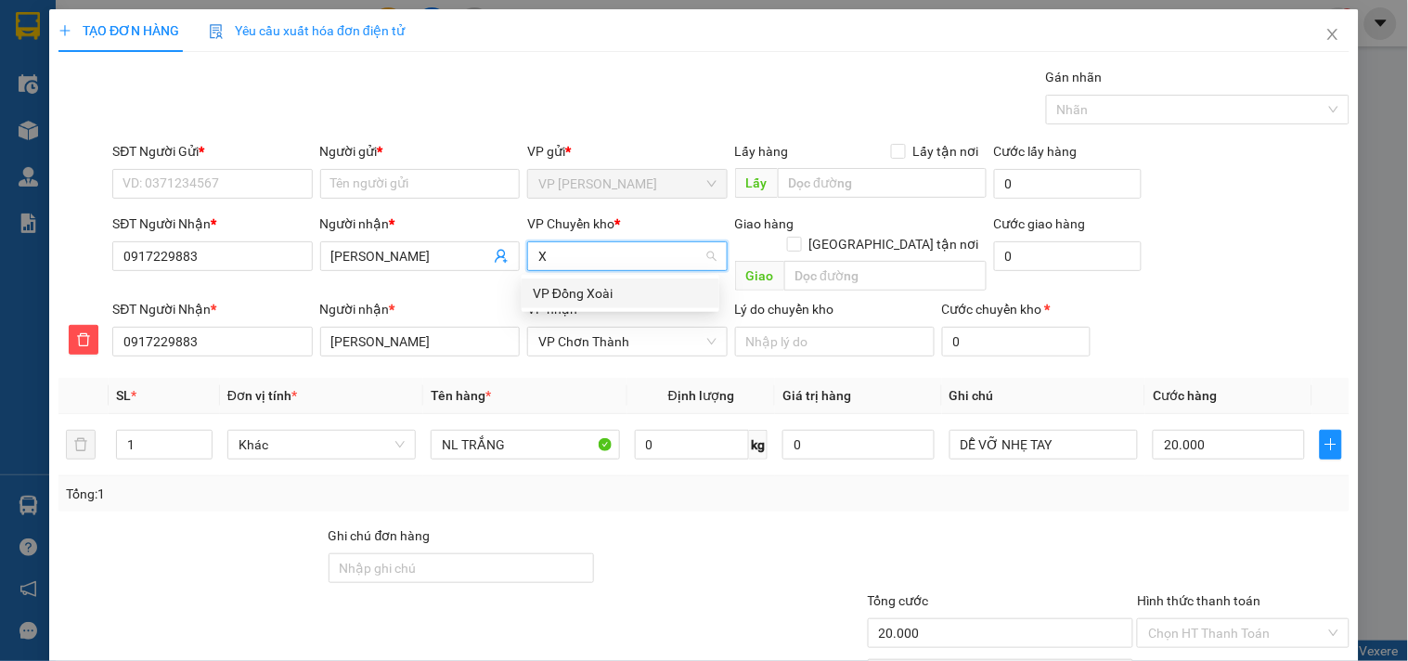
type input "XO"
click at [594, 293] on div "VP Đồng Xoài" at bounding box center [620, 293] width 175 height 20
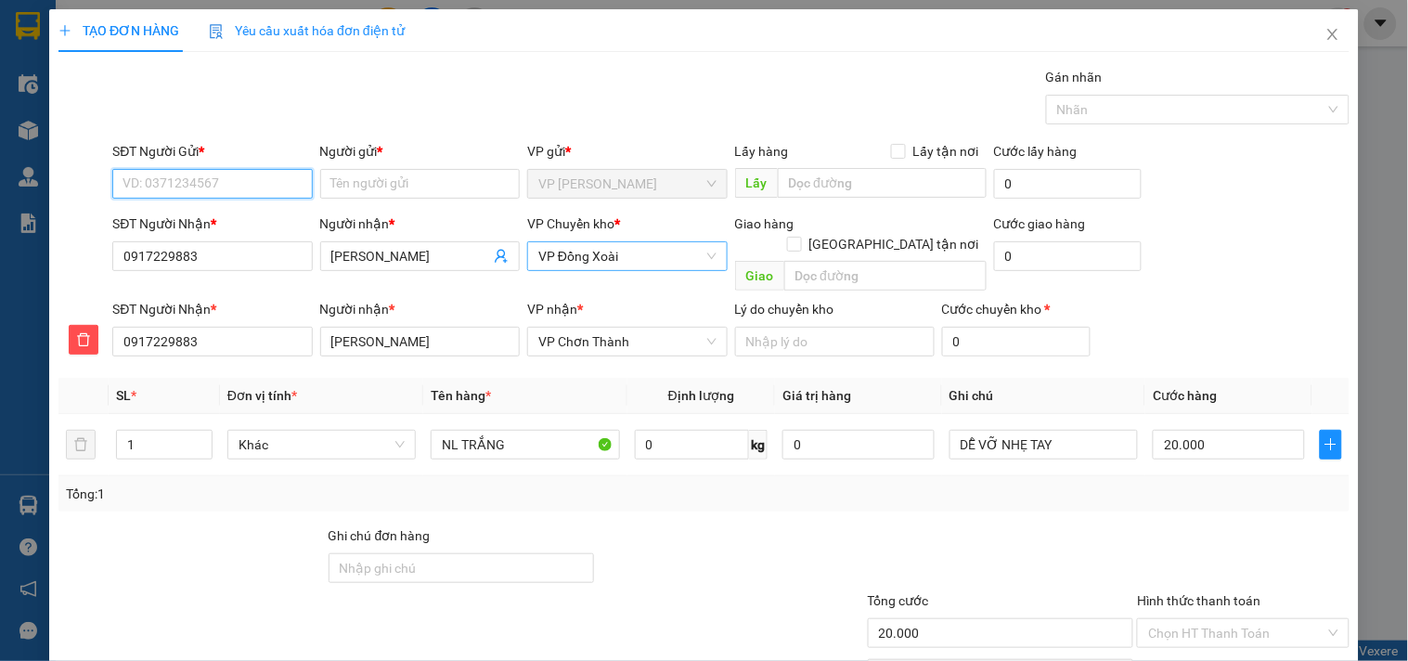
click at [205, 182] on input "SĐT Người Gửi *" at bounding box center [212, 184] width 200 height 30
click at [198, 215] on div "0865857639 - thịnh" at bounding box center [210, 221] width 175 height 20
type input "0865857639"
type input "thịnh"
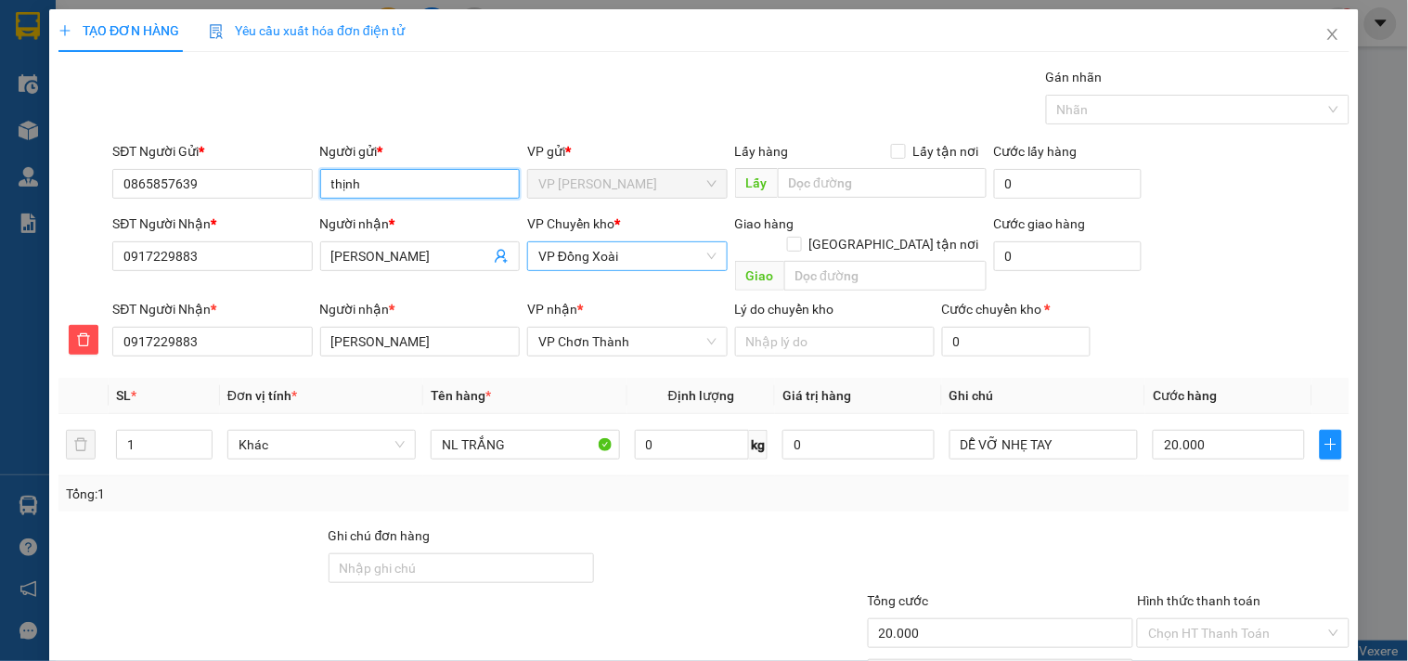
click at [427, 196] on input "thịnh" at bounding box center [420, 184] width 200 height 30
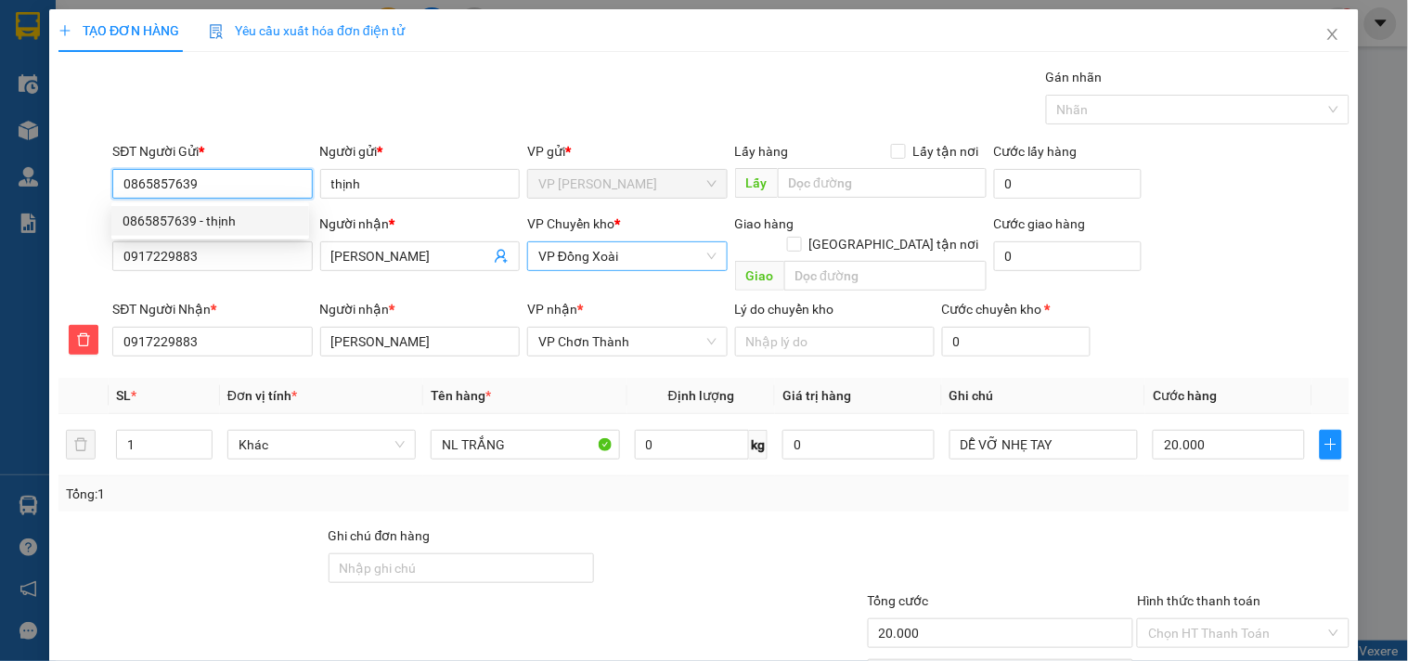
drag, startPoint x: 247, startPoint y: 186, endPoint x: 0, endPoint y: 206, distance: 247.8
click at [0, 206] on div "TẠO ĐƠN HÀNG Yêu cầu xuất hóa đơn điện tử Transit Pickup Surcharge Ids Transit …" at bounding box center [704, 330] width 1408 height 661
click at [135, 218] on div "0919177594 - [PERSON_NAME]" at bounding box center [214, 221] width 183 height 20
type input "0919177594"
type input "[PERSON_NAME]"
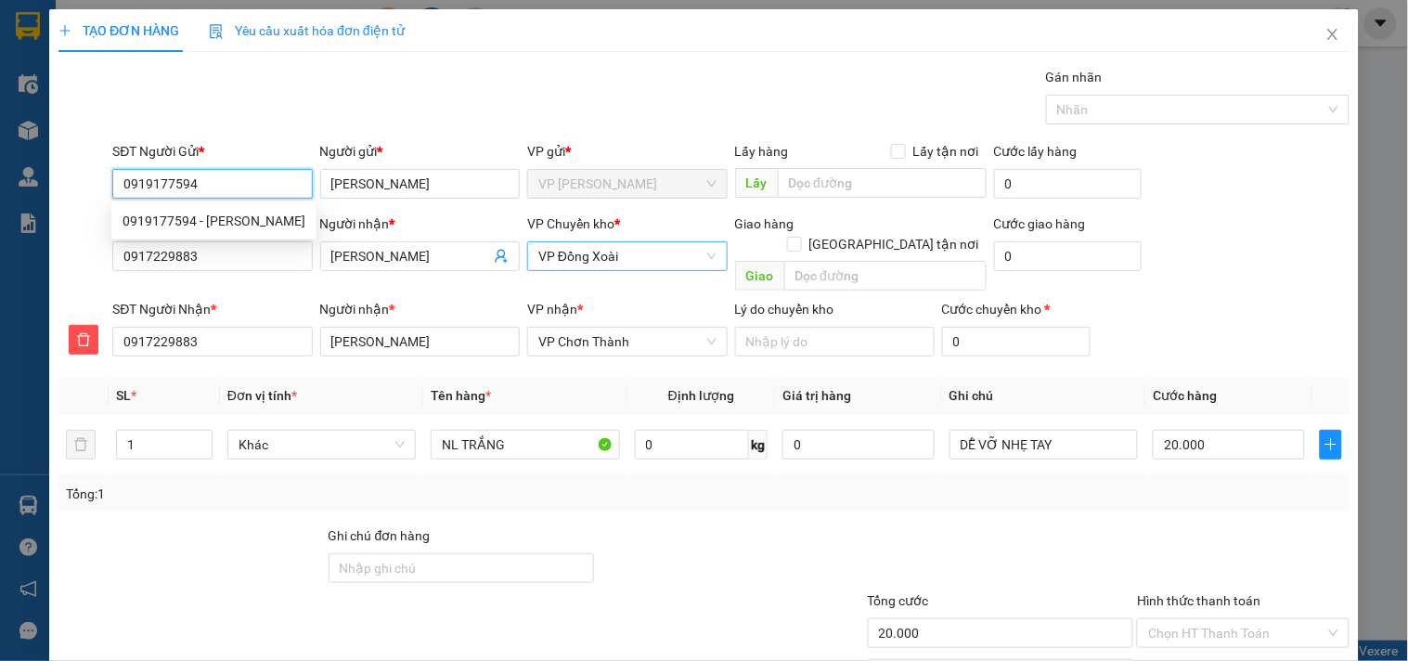
type input "540.000"
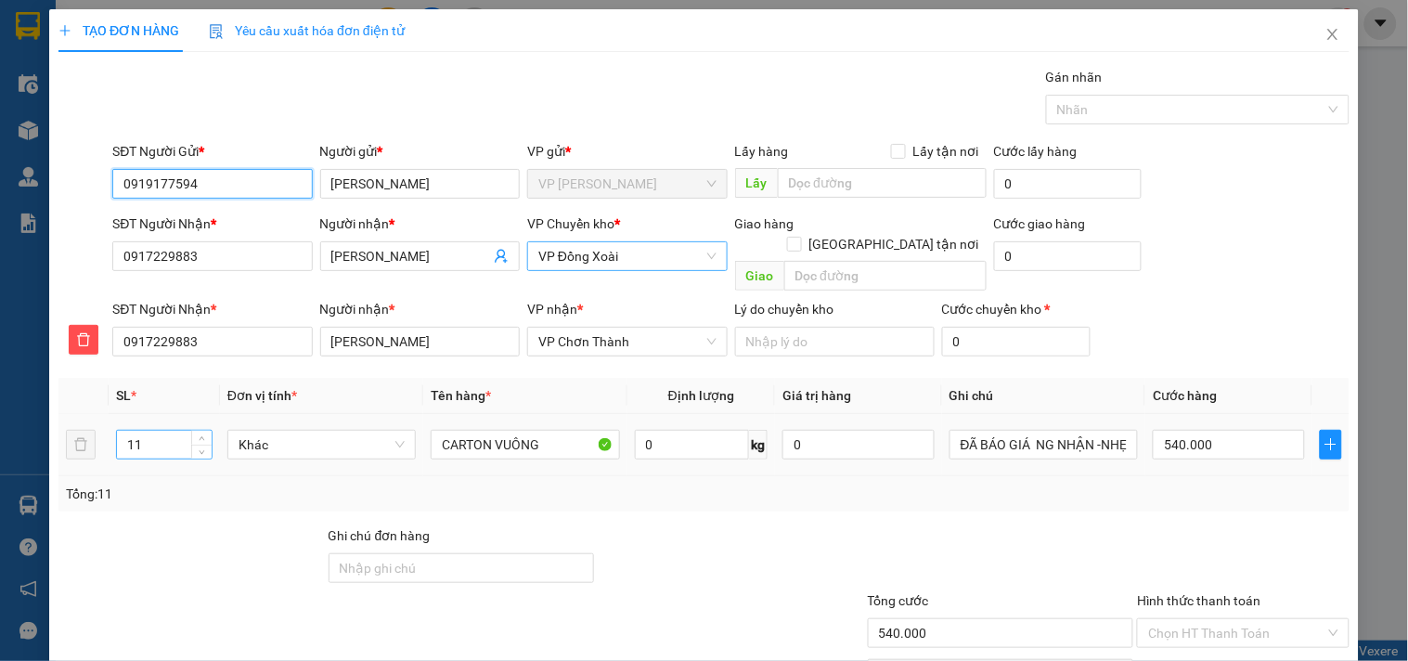
type input "0919177594"
drag, startPoint x: 170, startPoint y: 424, endPoint x: 52, endPoint y: 448, distance: 120.4
click at [52, 448] on div "TẠO ĐƠN HÀNG Yêu cầu xuất hóa đơn điện tử Transit Pickup Surcharge Ids Transit …" at bounding box center [704, 379] width 1310 height 741
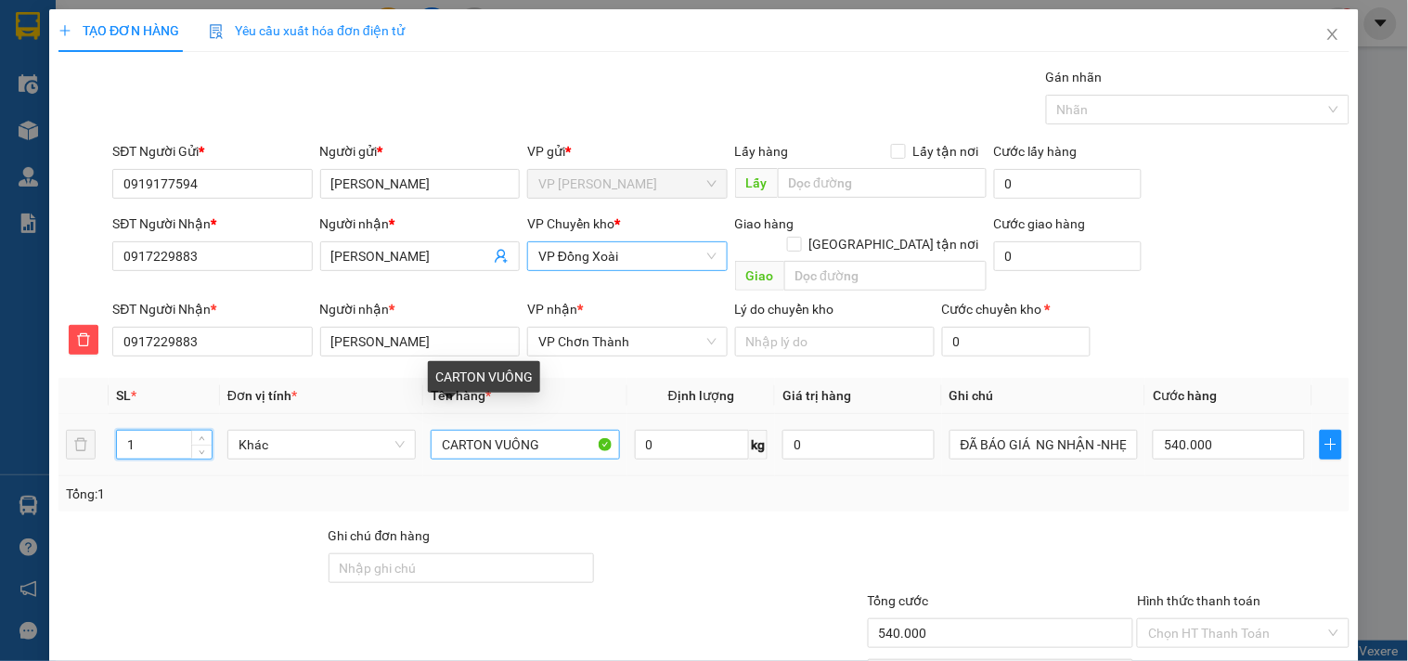
type input "1"
click at [555, 430] on input "CARTON VUÔNG" at bounding box center [525, 445] width 188 height 30
type input "0"
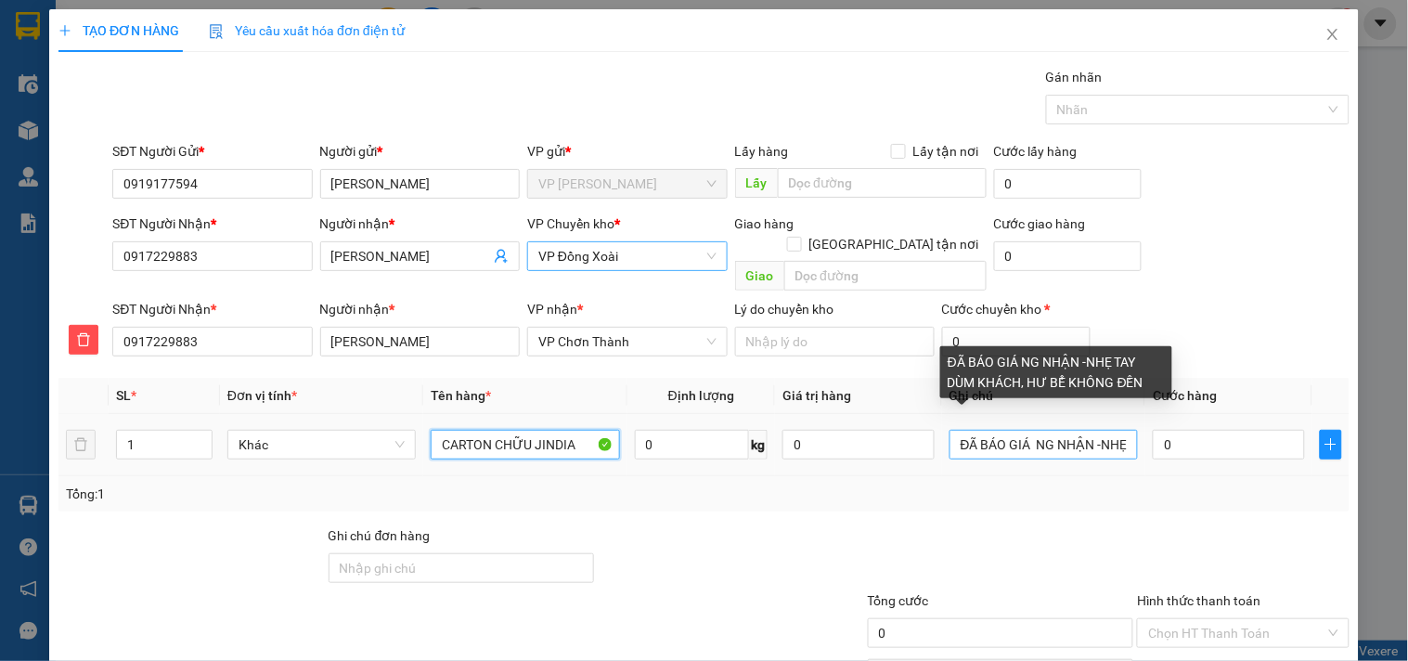
type input "CARTON CHỮU JINDIA"
click at [1024, 430] on input "ĐÃ BÁO GIÁ NG NHẬN -NHẸ TAY DÙM KHÁCH, HƯ BỂ KHÔNG ĐỀN" at bounding box center [1044, 445] width 188 height 30
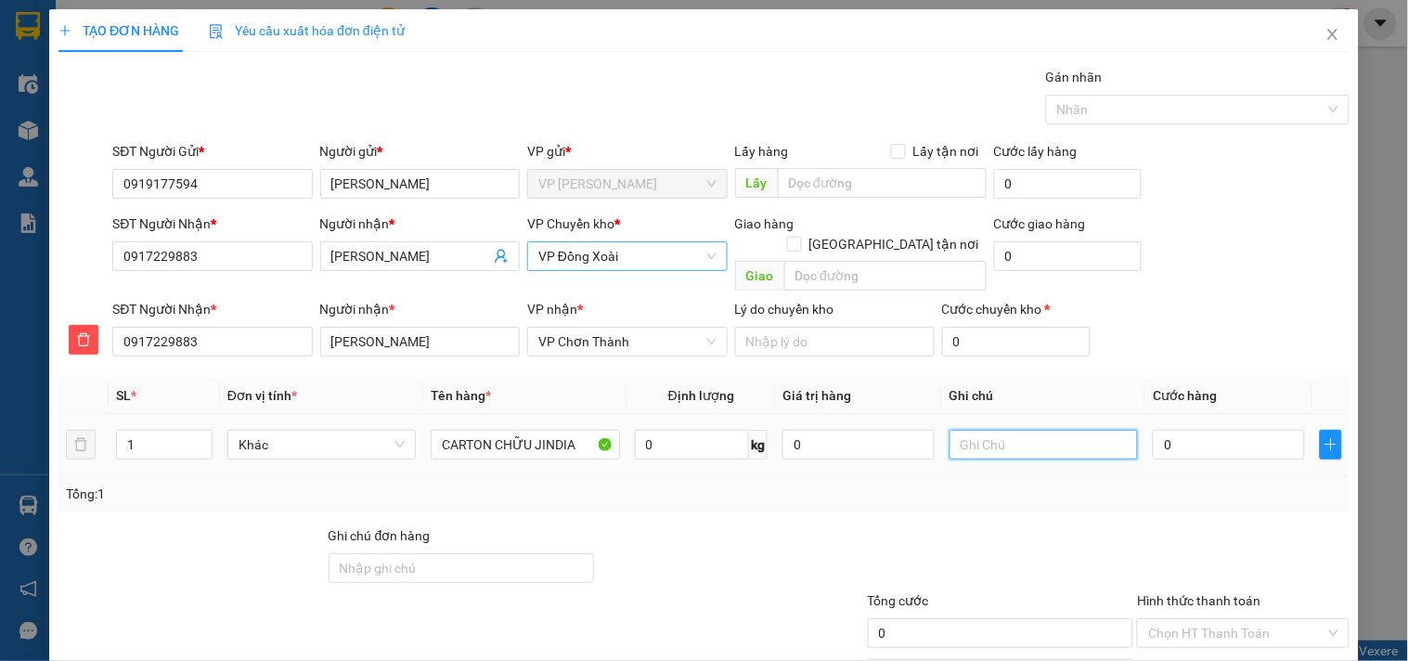
click at [1000, 430] on input "text" at bounding box center [1044, 445] width 188 height 30
type input "9H NGÀY MAI XB - MAI ĐI MAI NHẬN - NHẸ TAY"
type input "5"
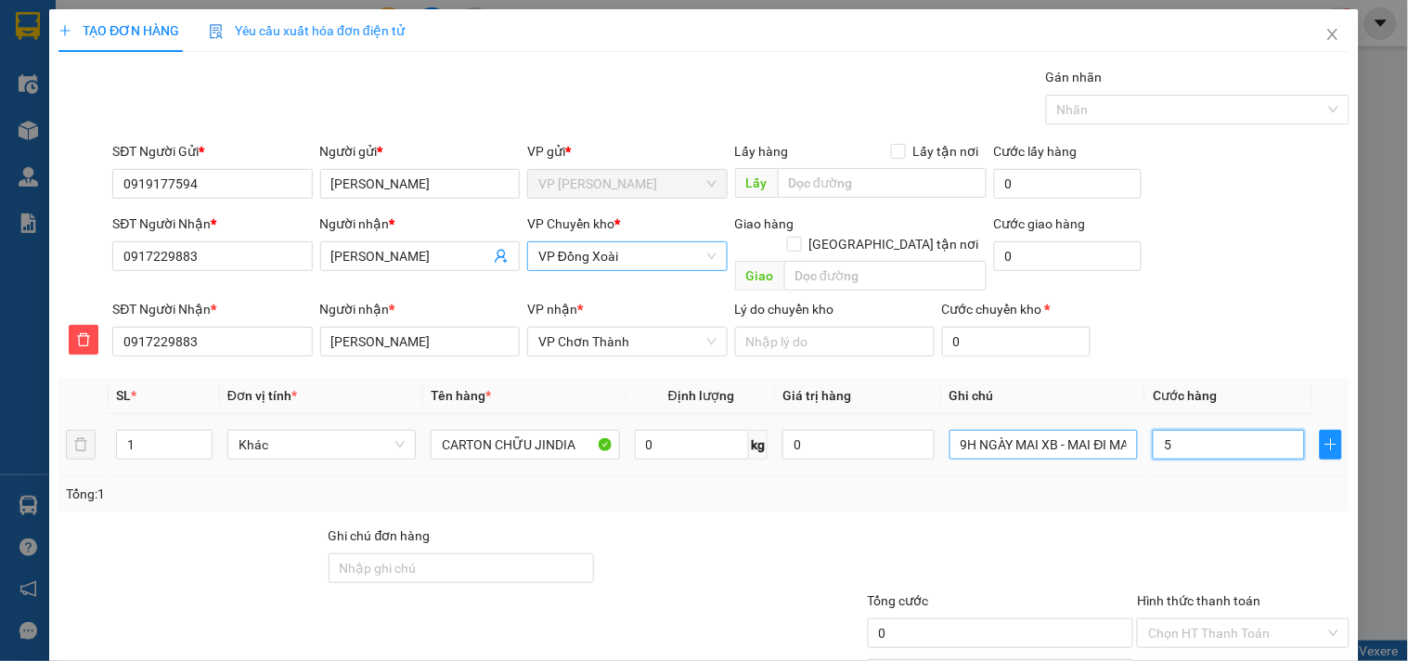
type input "5"
type input "50"
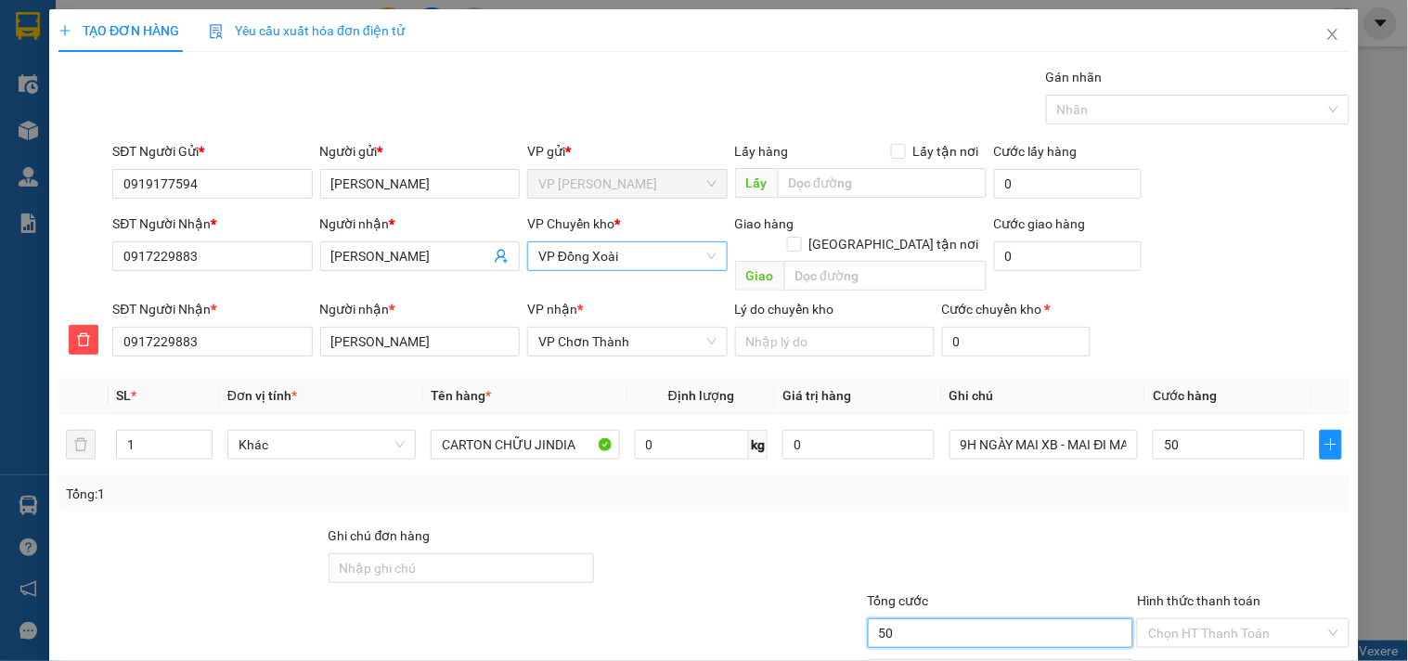
click at [926, 618] on input "50" at bounding box center [1001, 633] width 266 height 30
type input "50.000"
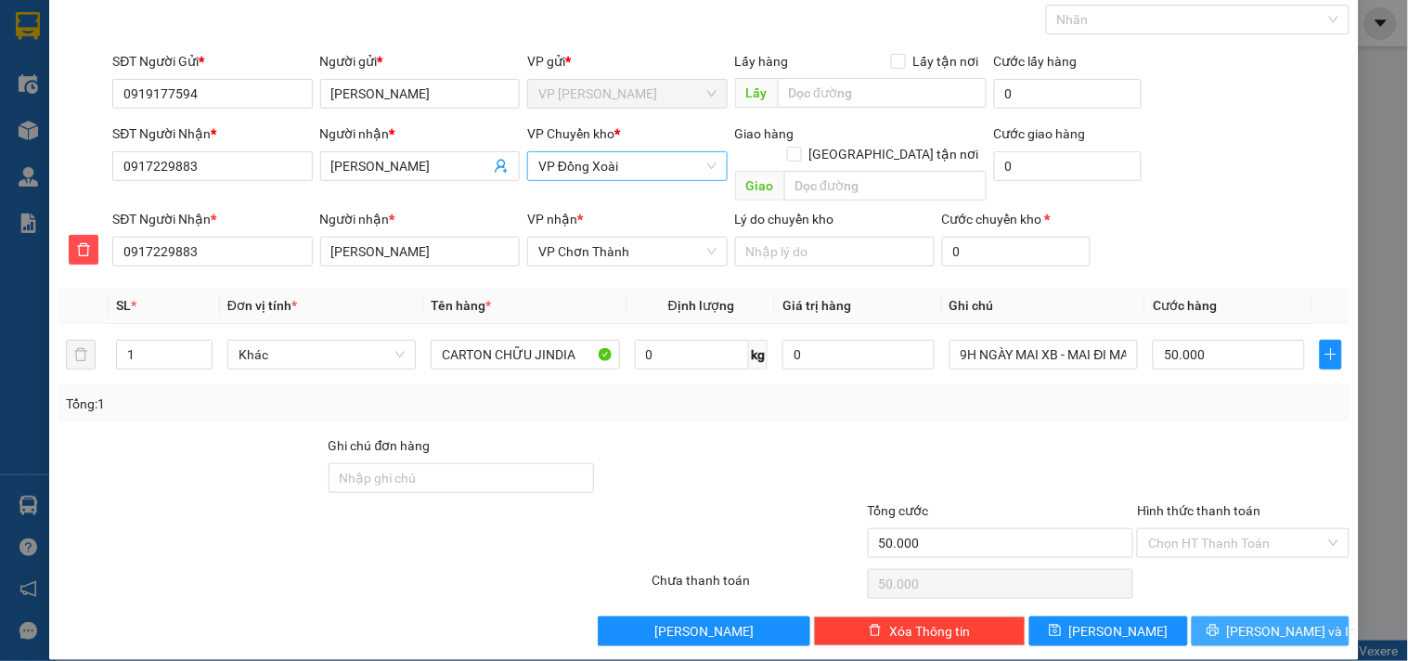
click at [1278, 621] on span "[PERSON_NAME] và In" at bounding box center [1292, 631] width 130 height 20
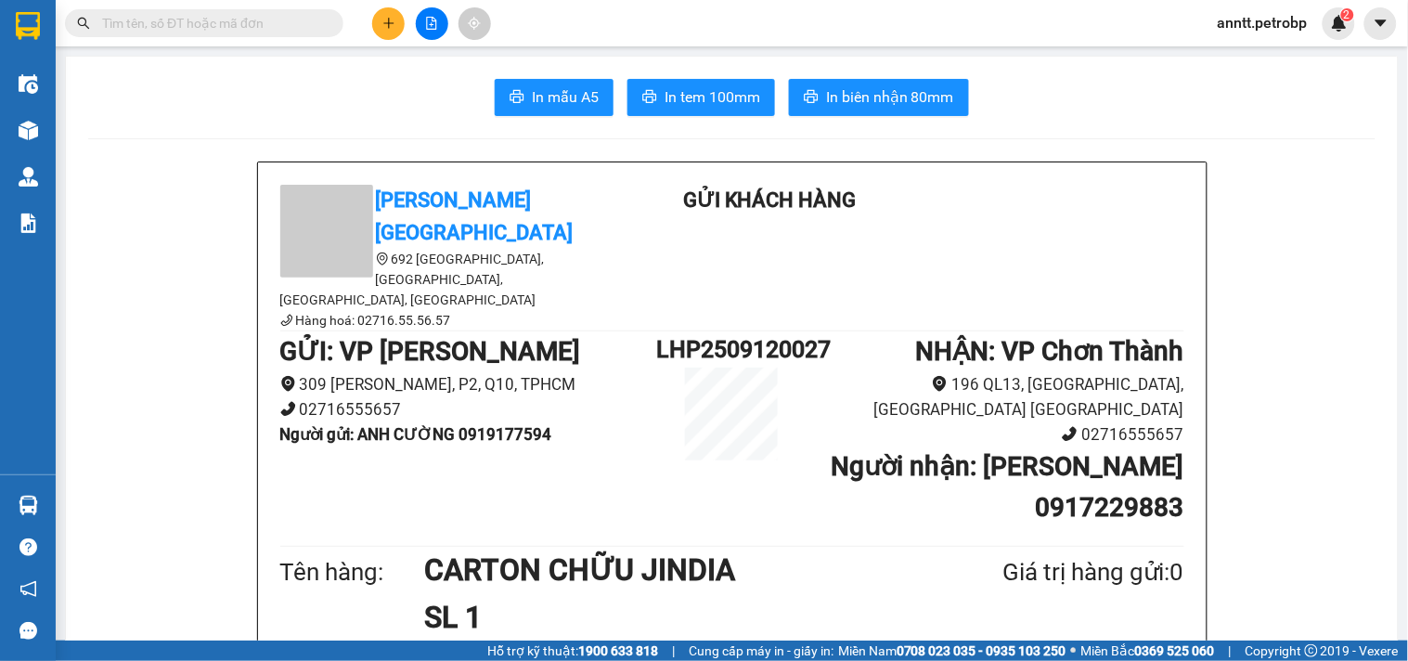
click at [645, 331] on h1 "GỬI : VP [PERSON_NAME]" at bounding box center [468, 351] width 377 height 41
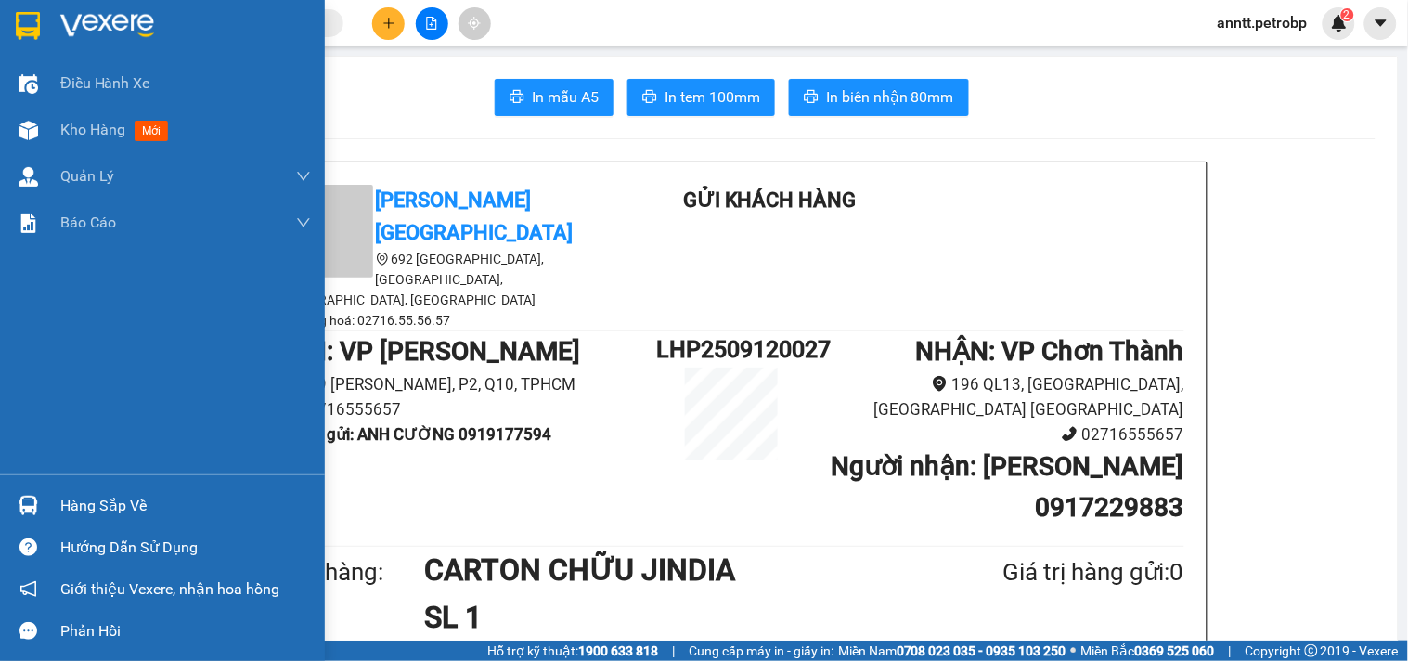
click at [42, 23] on div at bounding box center [28, 25] width 32 height 32
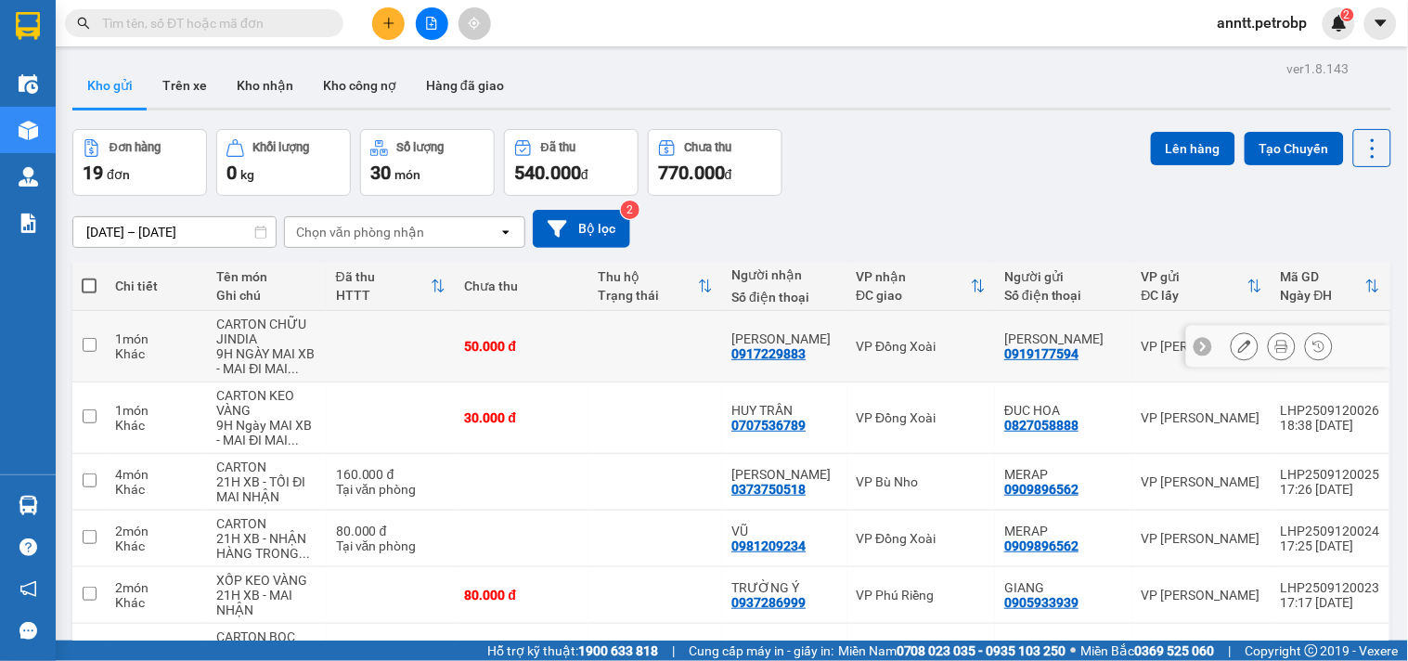
click at [1239, 347] on icon at bounding box center [1245, 346] width 13 height 13
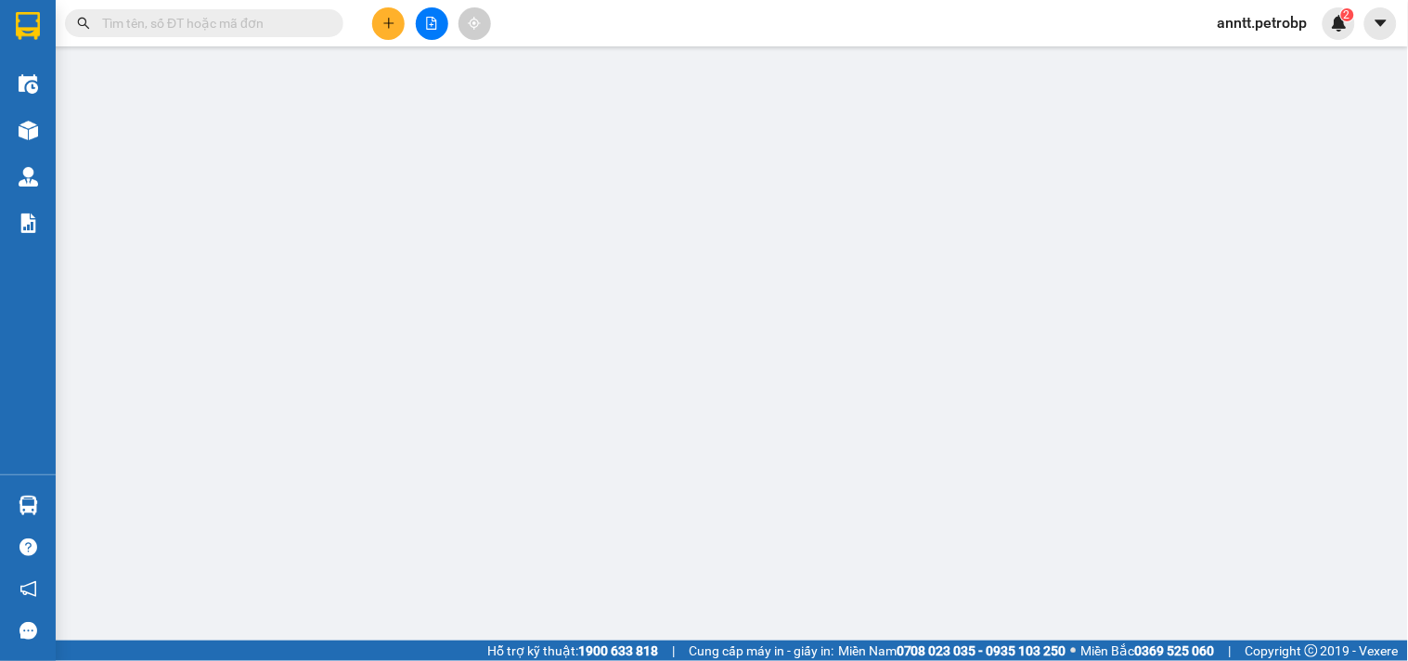
type input "0919177594"
type input "[PERSON_NAME]"
type input "0917229883"
type input "[PERSON_NAME]"
type input "50.000"
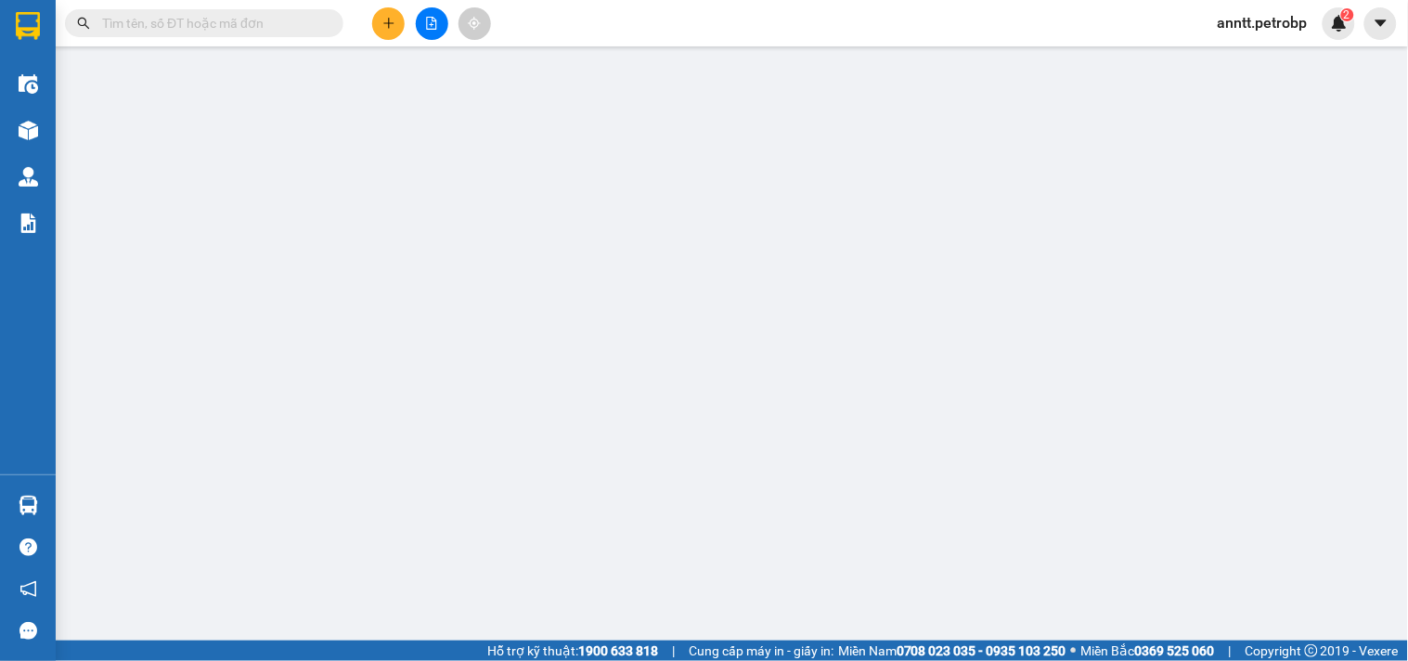
type input "50.000"
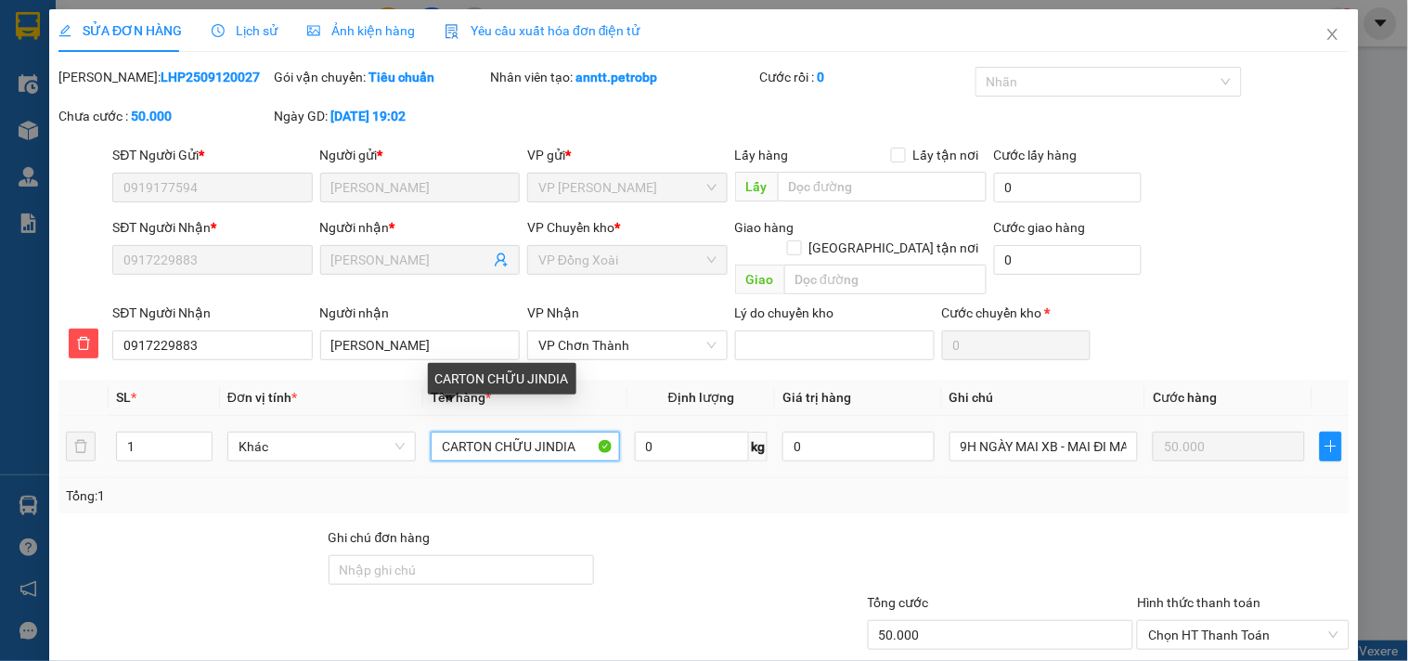
click at [526, 432] on input "CARTON CHỮU JINDIA" at bounding box center [525, 447] width 188 height 30
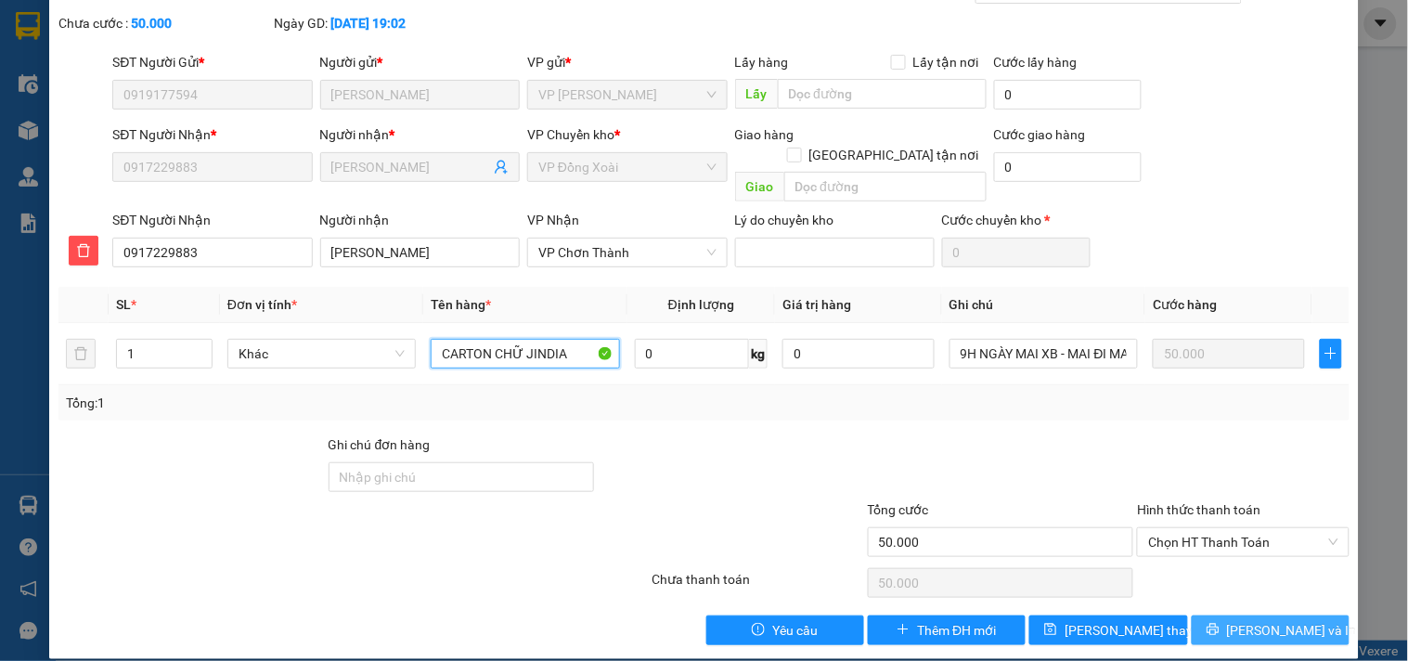
type input "CARTON CHỮ JINDIA"
click at [1269, 620] on span "[PERSON_NAME] và In" at bounding box center [1292, 630] width 130 height 20
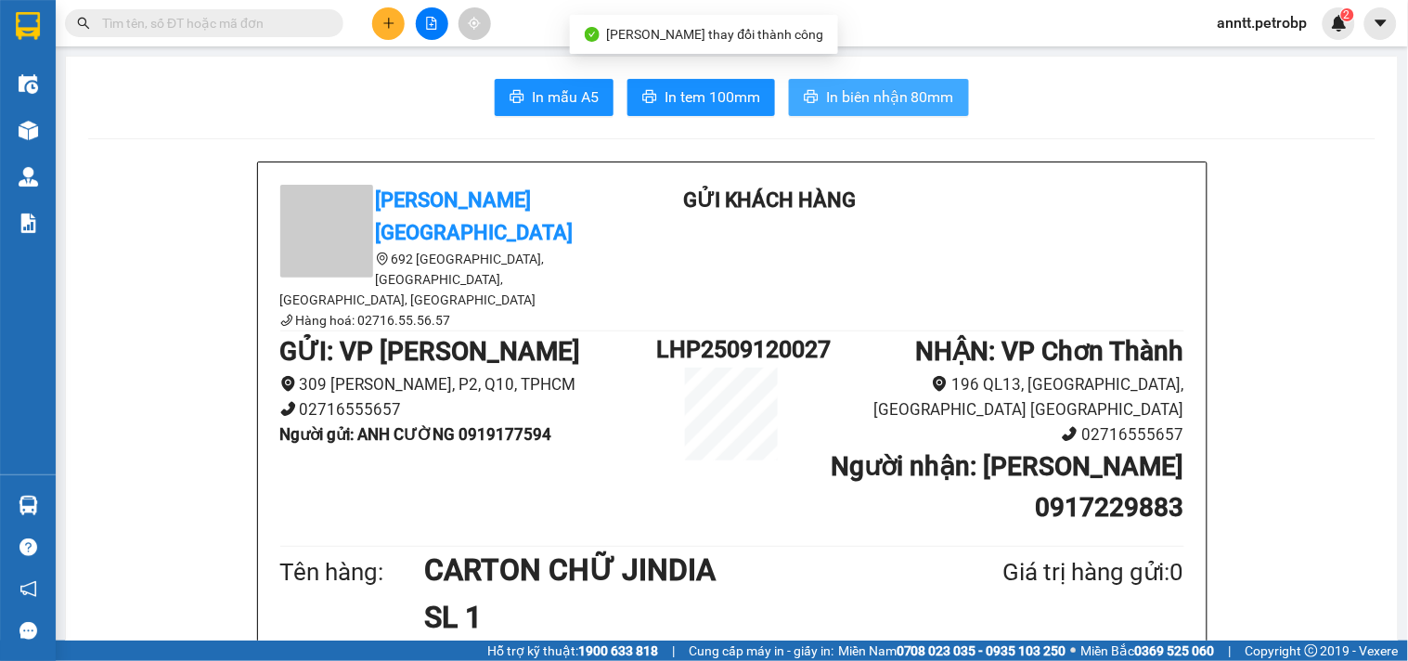
click at [868, 93] on span "In biên nhận 80mm" at bounding box center [890, 96] width 128 height 23
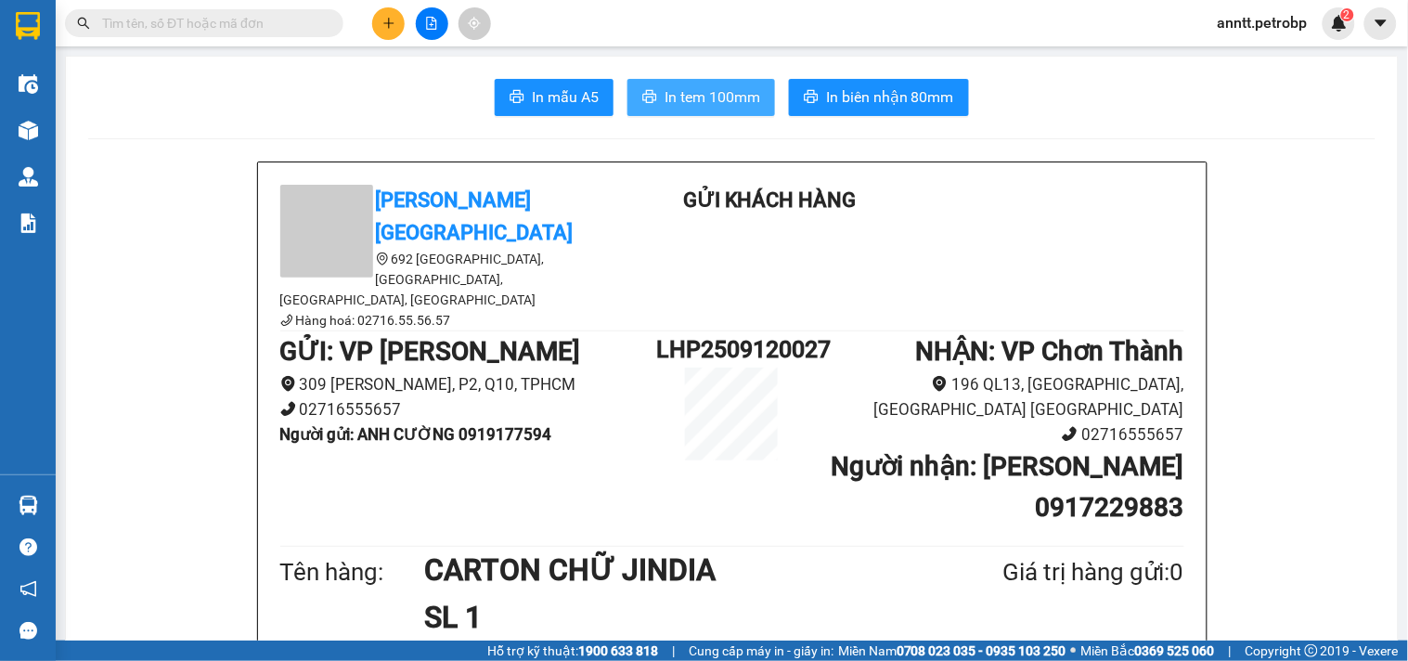
click at [694, 89] on span "In tem 100mm" at bounding box center [713, 96] width 96 height 23
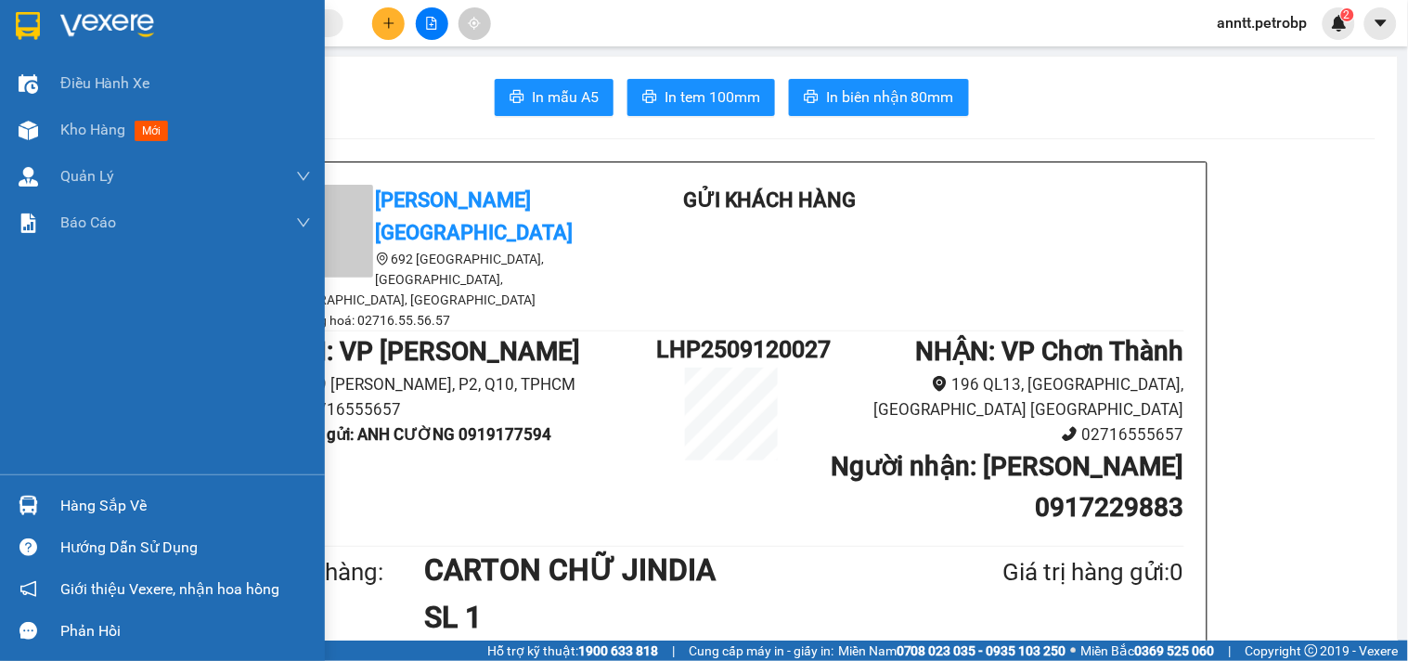
click at [26, 22] on img at bounding box center [28, 26] width 24 height 28
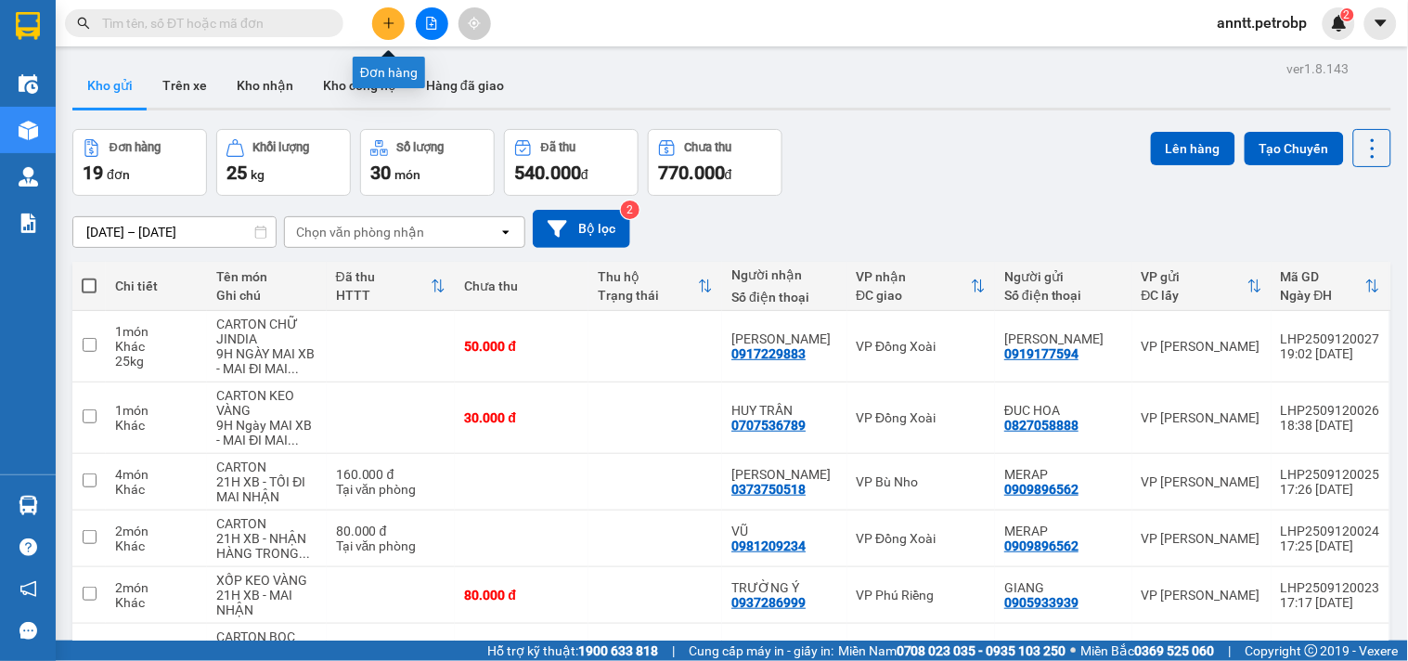
click at [390, 23] on icon "plus" at bounding box center [388, 22] width 10 height 1
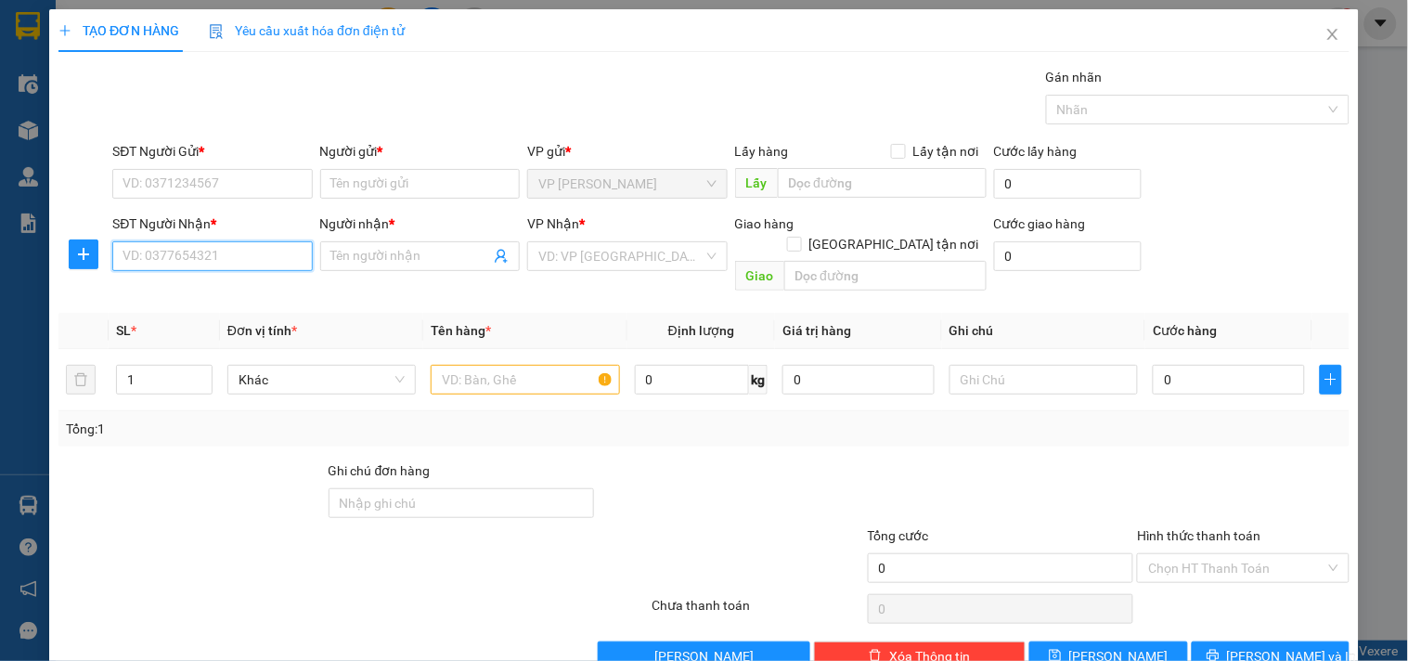
click at [164, 253] on input "SĐT Người Nhận *" at bounding box center [212, 256] width 200 height 30
drag, startPoint x: 145, startPoint y: 265, endPoint x: 204, endPoint y: 367, distance: 118.2
click at [200, 360] on div "Transit Pickup Surcharge Ids Transit Deliver Surcharge Ids Transit Deliver Surc…" at bounding box center [703, 369] width 1291 height 604
click at [212, 290] on div "0819197579 - [PERSON_NAME]" at bounding box center [214, 293] width 183 height 20
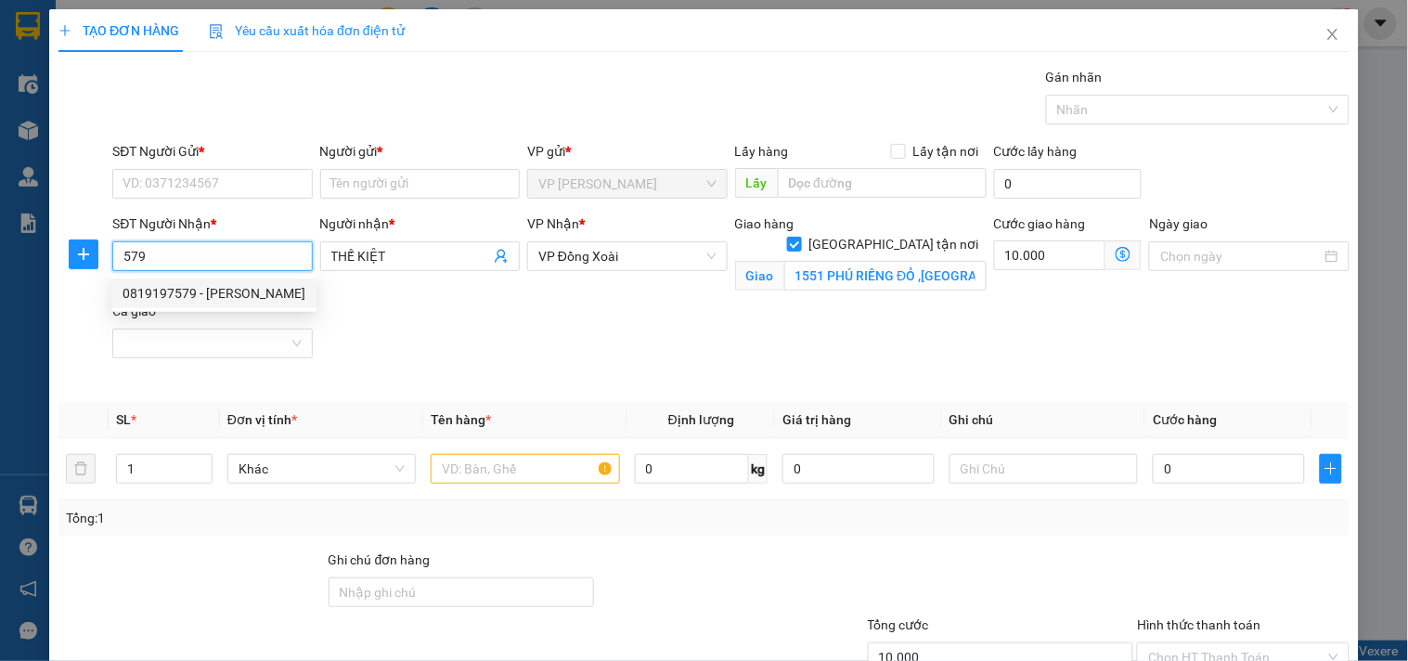
type input "0819197579"
type input "THẾ KIỆT"
checkbox input "true"
type input "1551 PHÚ RIỀNG ĐỎ ,[GEOGRAPHIC_DATA]"
type input "10.000"
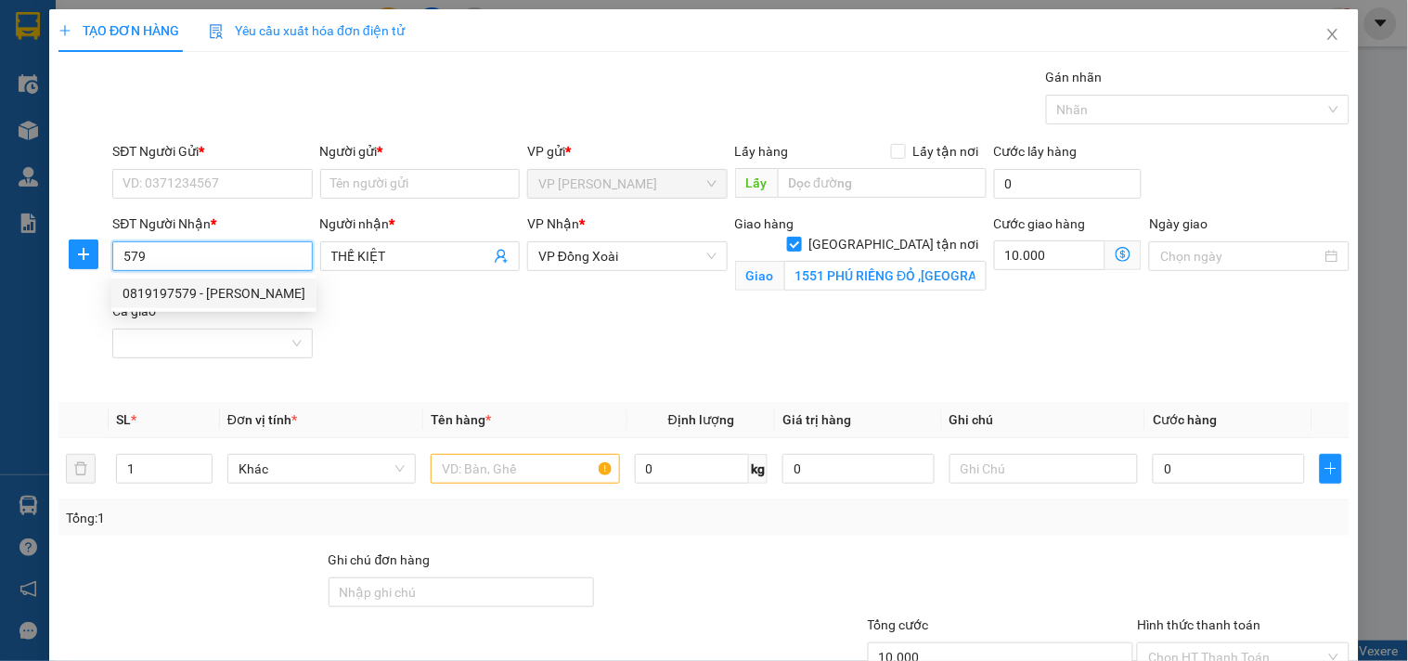
type input "10.000"
type input "80.000"
type input "0819197579"
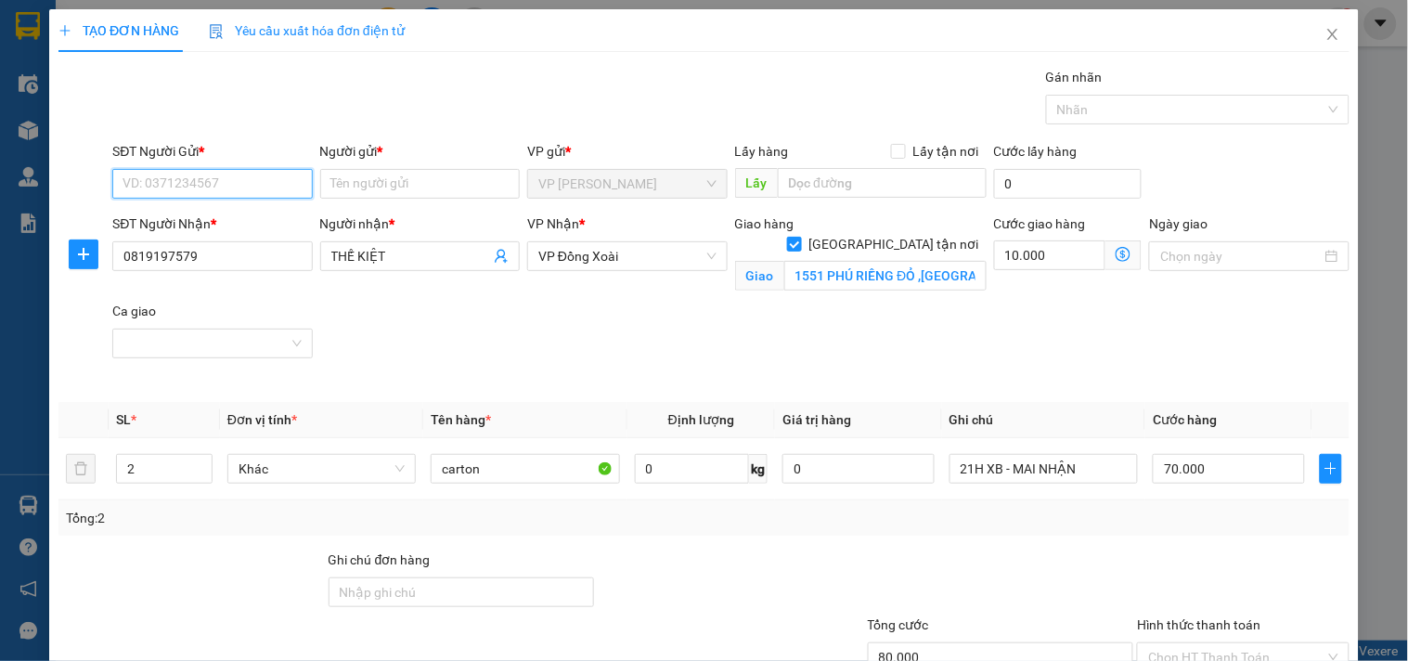
click at [167, 187] on input "SĐT Người Gửi *" at bounding box center [212, 184] width 200 height 30
click at [171, 215] on div "0906892528 - [GEOGRAPHIC_DATA]" at bounding box center [227, 221] width 209 height 20
type input "0906892528"
type input "SƠN NGUYÊN"
click at [1188, 643] on input "Hình thức thanh toán" at bounding box center [1237, 657] width 176 height 28
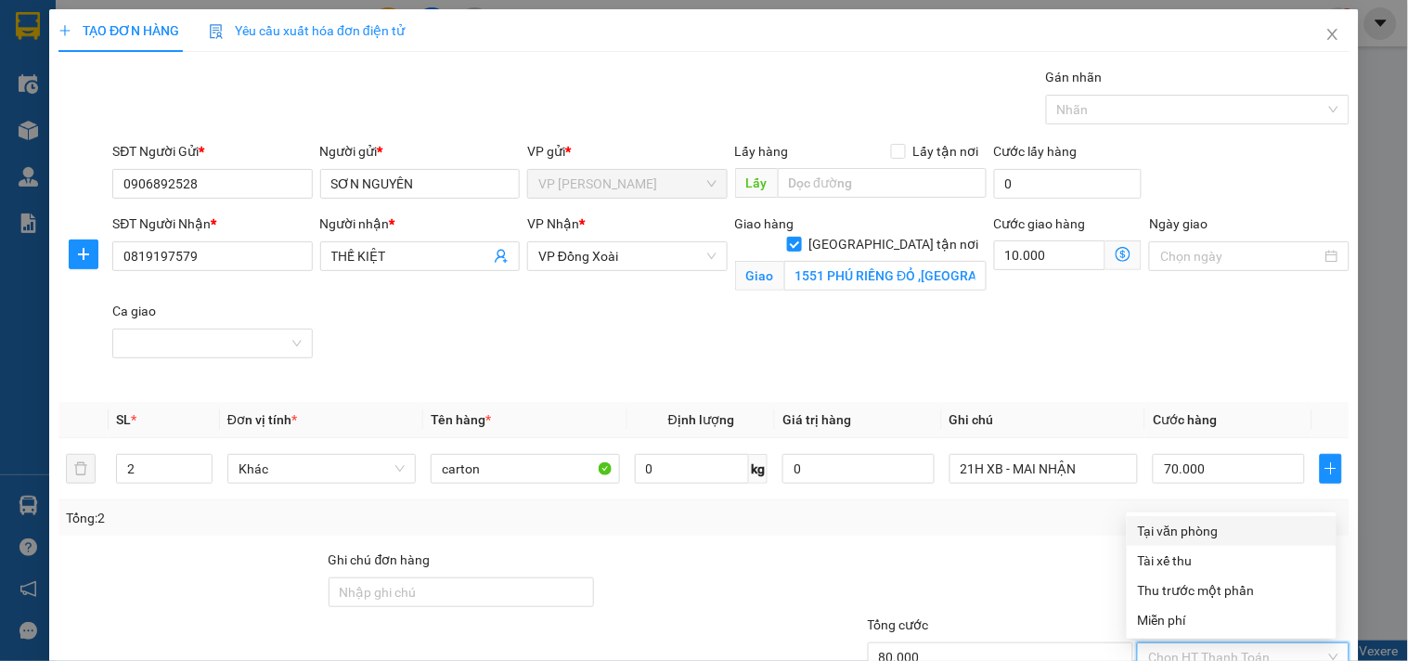
click at [1189, 521] on div "Tại văn phòng" at bounding box center [1232, 531] width 188 height 20
type input "0"
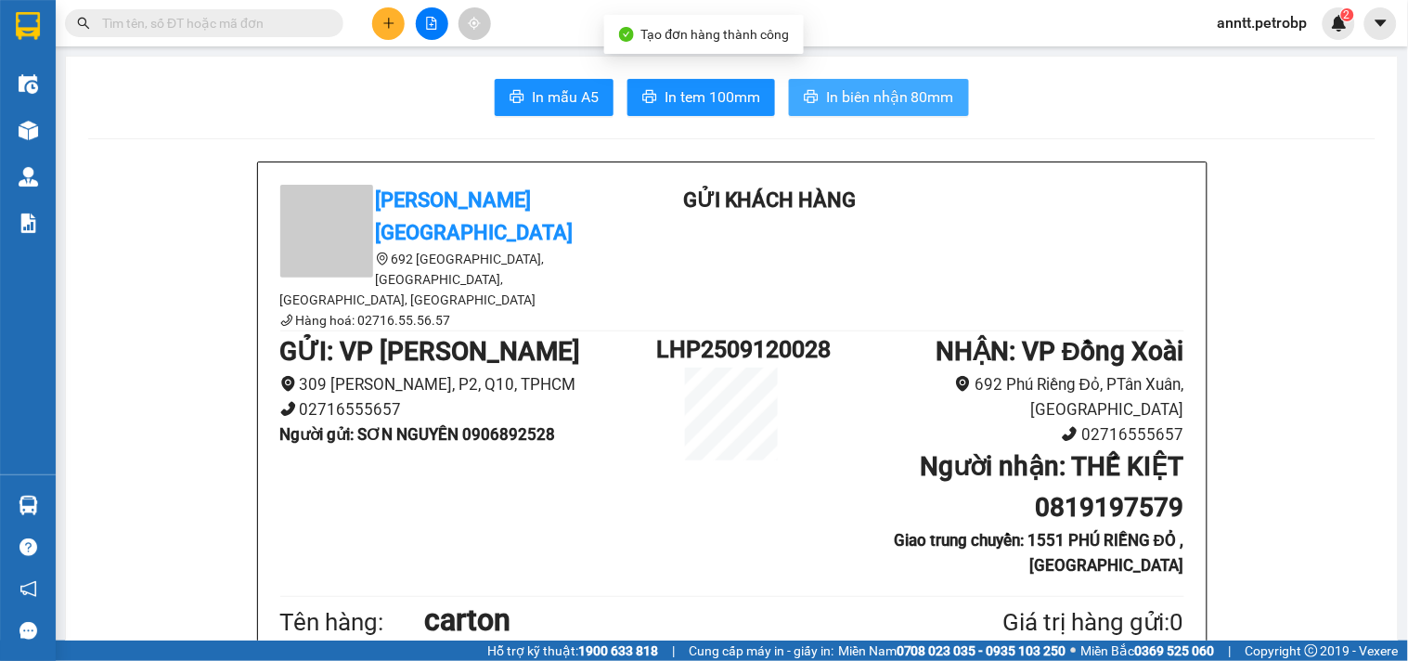
click at [915, 95] on span "In biên nhận 80mm" at bounding box center [890, 96] width 128 height 23
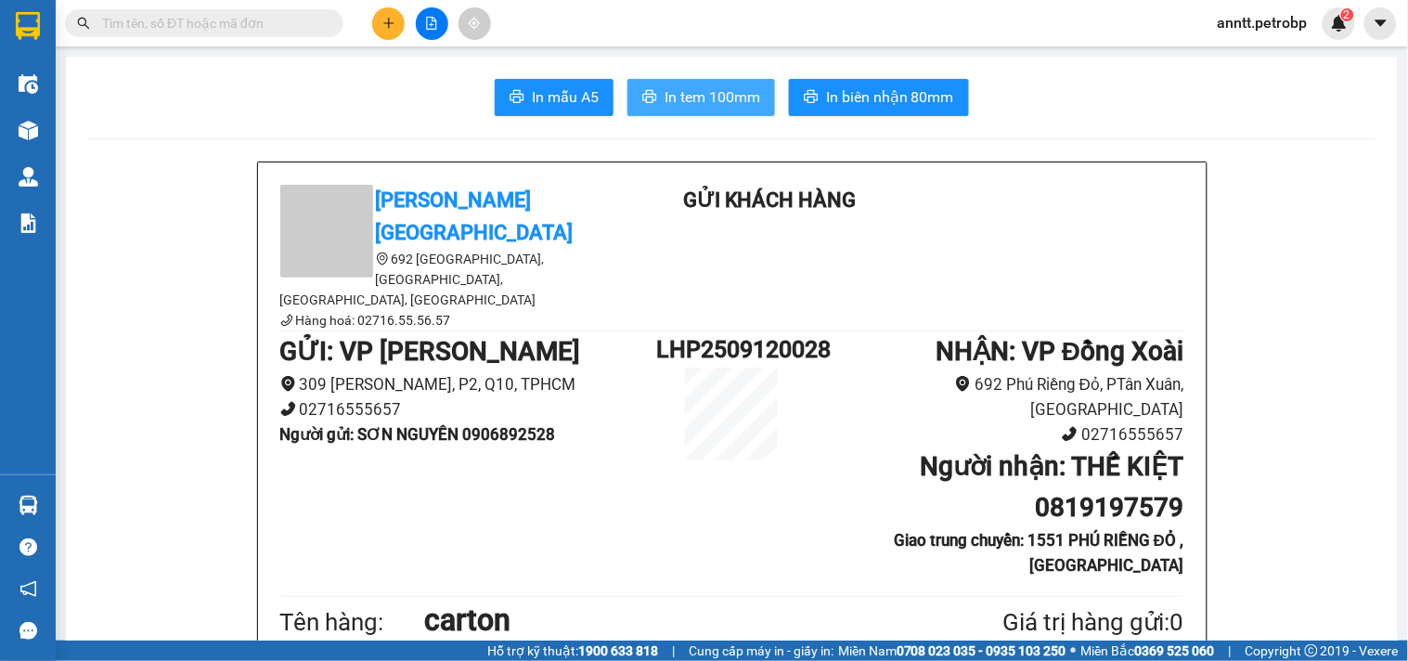
click at [718, 93] on span "In tem 100mm" at bounding box center [713, 96] width 96 height 23
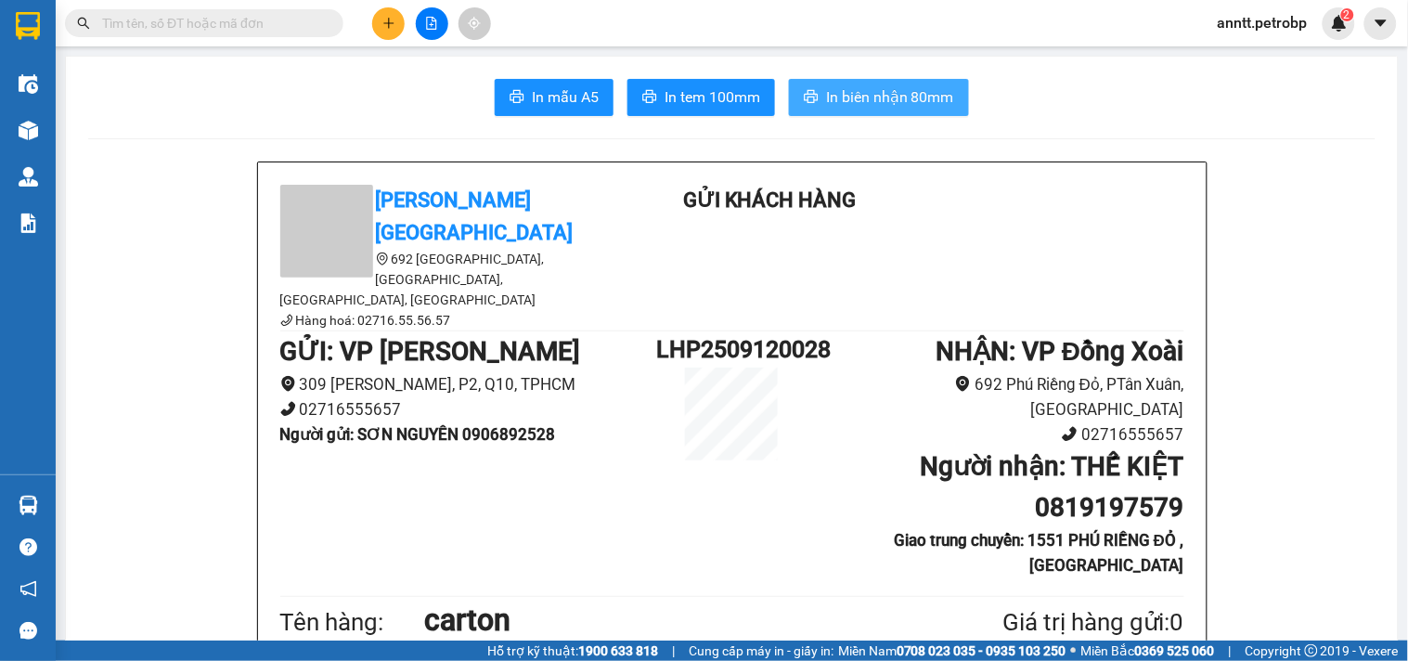
drag, startPoint x: 876, startPoint y: 105, endPoint x: 864, endPoint y: 141, distance: 37.9
click at [873, 106] on span "In biên nhận 80mm" at bounding box center [890, 96] width 128 height 23
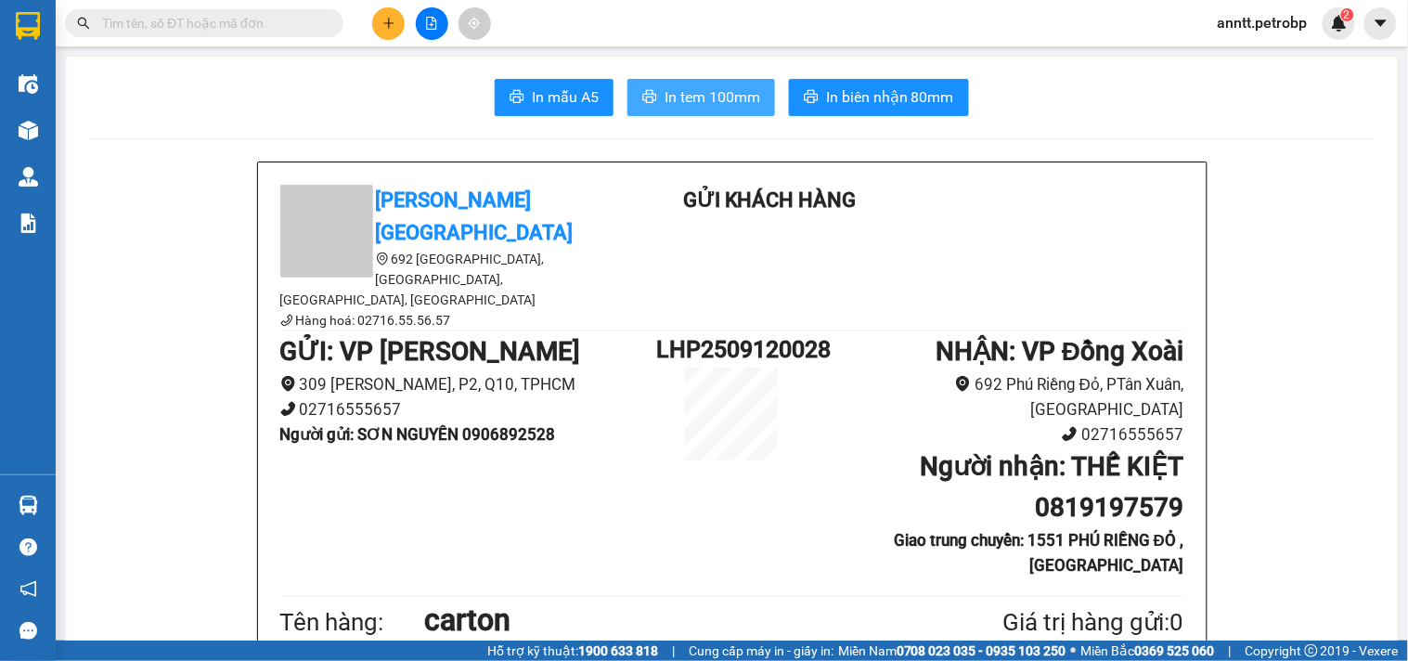
click at [728, 100] on span "In tem 100mm" at bounding box center [713, 96] width 96 height 23
click at [736, 99] on span "In tem 100mm" at bounding box center [713, 96] width 96 height 23
